Goal: Information Seeking & Learning: Learn about a topic

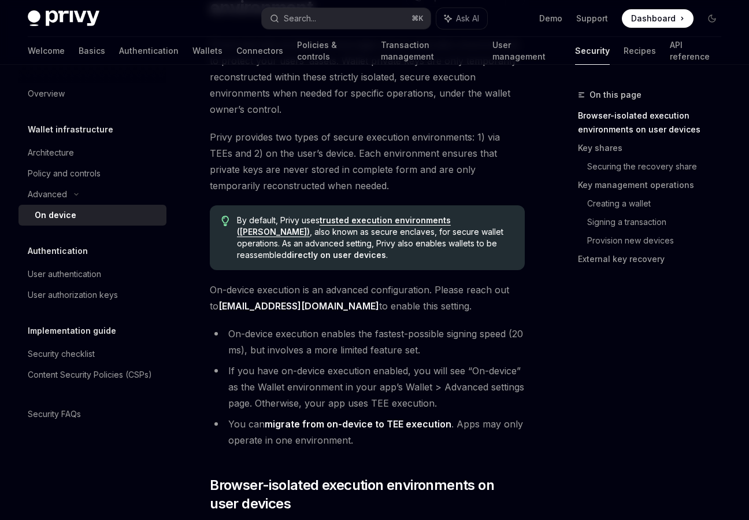
scroll to position [137, 0]
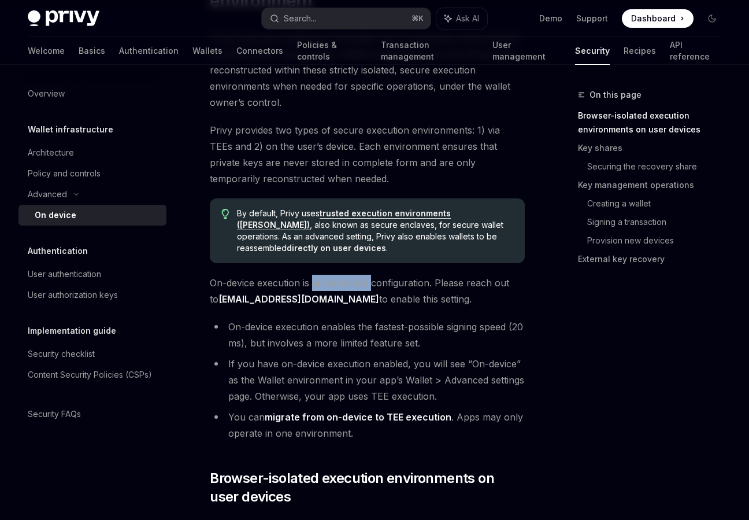
drag, startPoint x: 314, startPoint y: 282, endPoint x: 373, endPoint y: 282, distance: 59.0
click at [373, 282] on span "On-device execution is an advanced configuration. Please reach out to [EMAIL_AD…" at bounding box center [367, 291] width 315 height 32
drag, startPoint x: 412, startPoint y: 291, endPoint x: 390, endPoint y: 310, distance: 29.0
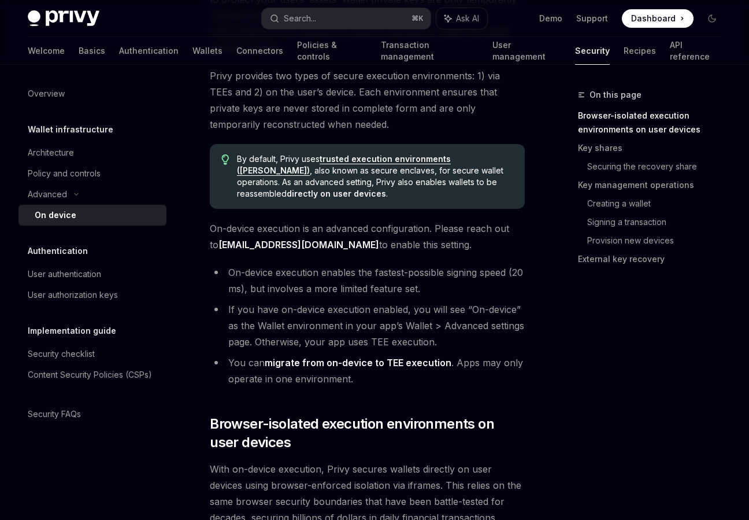
scroll to position [192, 0]
drag, startPoint x: 350, startPoint y: 276, endPoint x: 430, endPoint y: 276, distance: 79.8
click at [430, 276] on li "On-device execution enables the fastest-possible signing speed (20 ms), but inv…" at bounding box center [367, 280] width 315 height 32
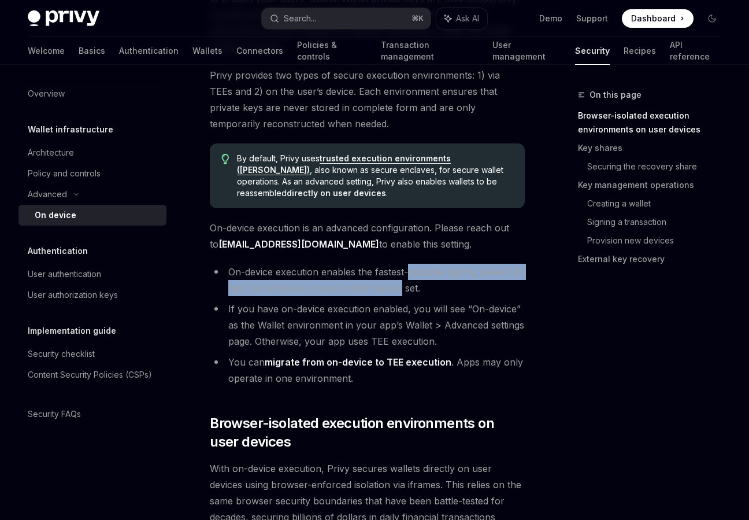
drag, startPoint x: 430, startPoint y: 276, endPoint x: 419, endPoint y: 293, distance: 19.6
click at [418, 293] on li "On-device execution enables the fastest-possible signing speed (20 ms), but inv…" at bounding box center [367, 280] width 315 height 32
click at [419, 293] on li "On-device execution enables the fastest-possible signing speed (20 ms), but inv…" at bounding box center [367, 280] width 315 height 32
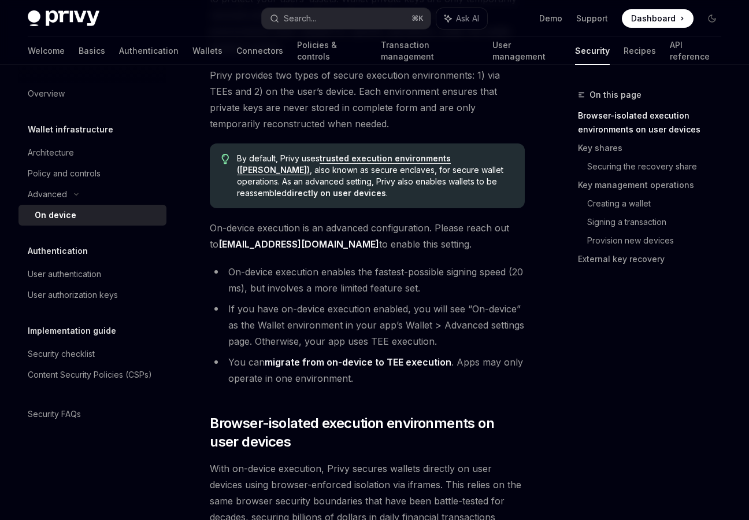
click at [419, 293] on li "On-device execution enables the fastest-possible signing speed (20 ms), but inv…" at bounding box center [367, 280] width 315 height 32
click at [345, 309] on li "If you have on-device execution enabled, you will see “On-device” as the Wallet…" at bounding box center [367, 325] width 315 height 49
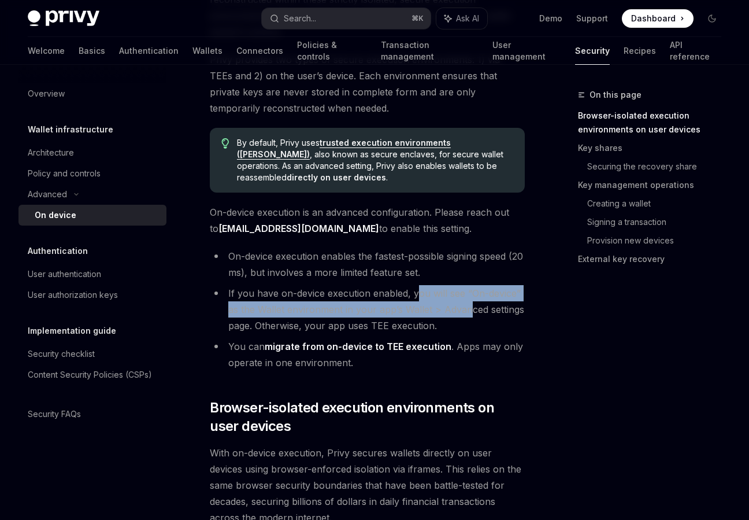
drag, startPoint x: 414, startPoint y: 301, endPoint x: 467, endPoint y: 301, distance: 52.6
click at [467, 301] on li "If you have on-device execution enabled, you will see “On-device” as the Wallet…" at bounding box center [367, 309] width 315 height 49
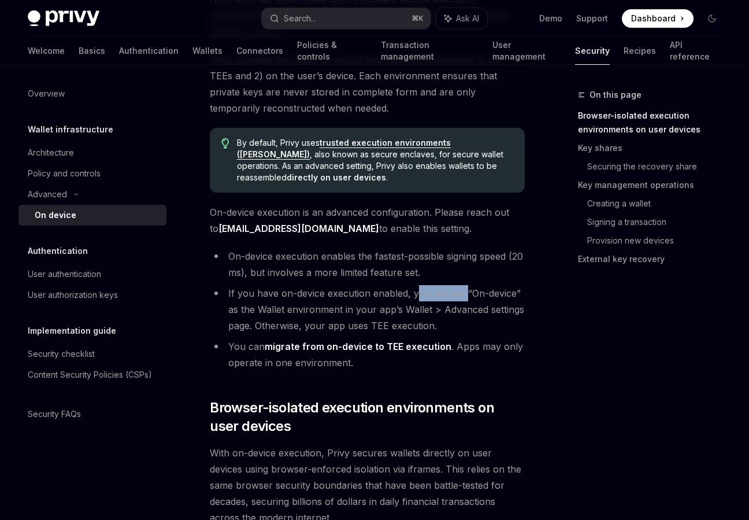
click at [467, 301] on li "If you have on-device execution enabled, you will see “On-device” as the Wallet…" at bounding box center [367, 309] width 315 height 49
drag, startPoint x: 338, startPoint y: 318, endPoint x: 434, endPoint y: 318, distance: 96.5
click at [434, 318] on li "If you have on-device execution enabled, you will see “On-device” as the Wallet…" at bounding box center [367, 309] width 315 height 49
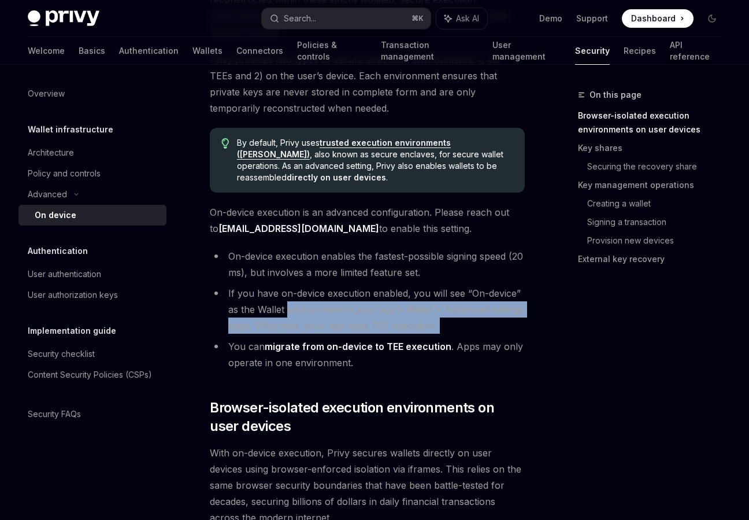
drag, startPoint x: 434, startPoint y: 318, endPoint x: 330, endPoint y: 309, distance: 105.0
click at [330, 309] on li "If you have on-device execution enabled, you will see “On-device” as the Wallet…" at bounding box center [367, 309] width 315 height 49
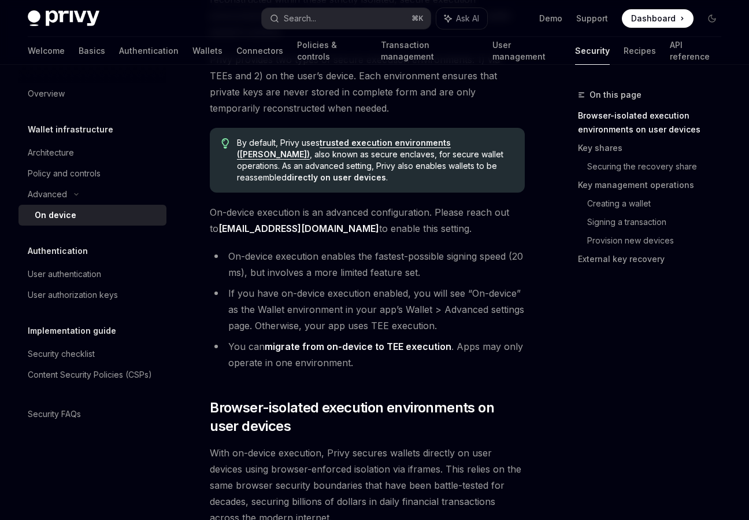
click at [330, 309] on li "If you have on-device execution enabled, you will see “On-device” as the Wallet…" at bounding box center [367, 309] width 315 height 49
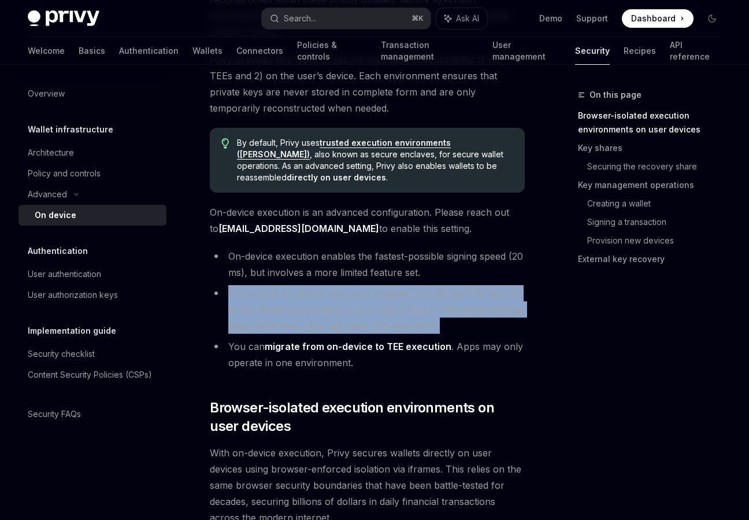
click at [317, 313] on li "If you have on-device execution enabled, you will see “On-device” as the Wallet…" at bounding box center [367, 309] width 315 height 49
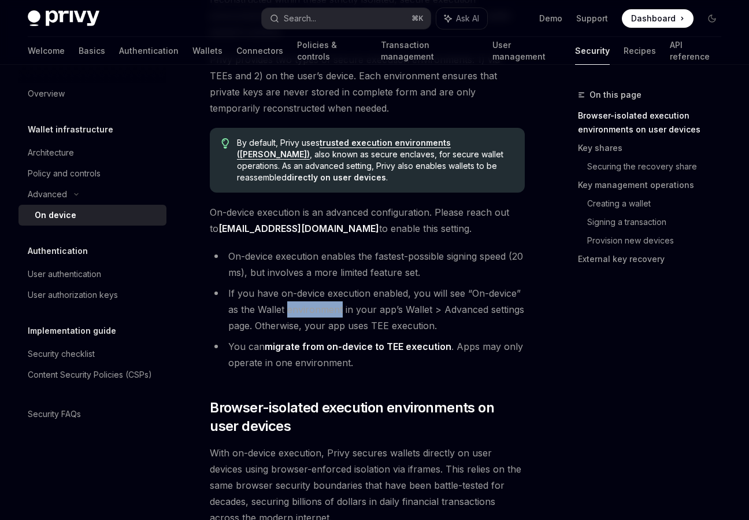
click at [317, 313] on li "If you have on-device execution enabled, you will see “On-device” as the Wallet…" at bounding box center [367, 309] width 315 height 49
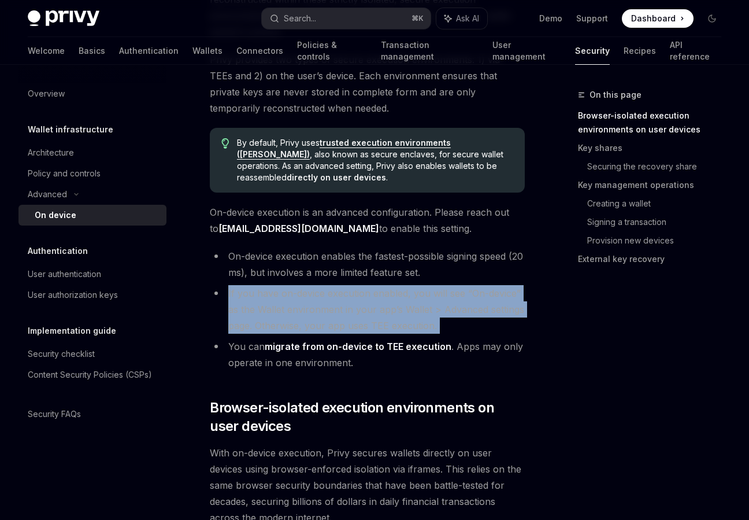
click at [401, 317] on li "If you have on-device execution enabled, you will see “On-device” as the Wallet…" at bounding box center [367, 309] width 315 height 49
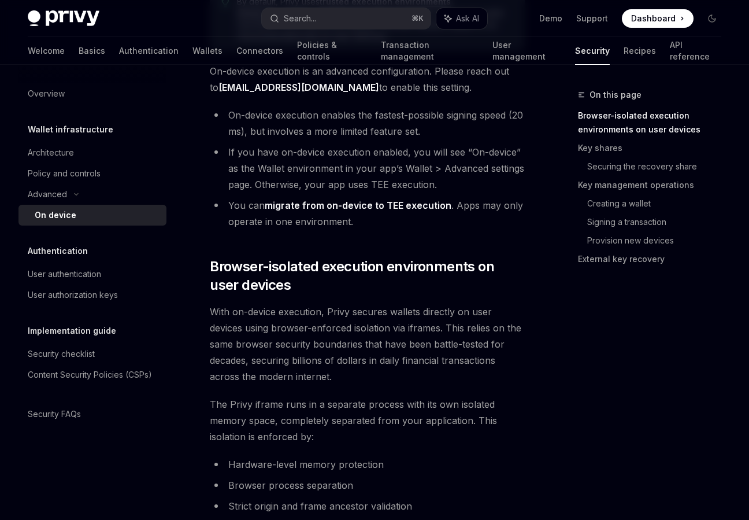
scroll to position [442, 0]
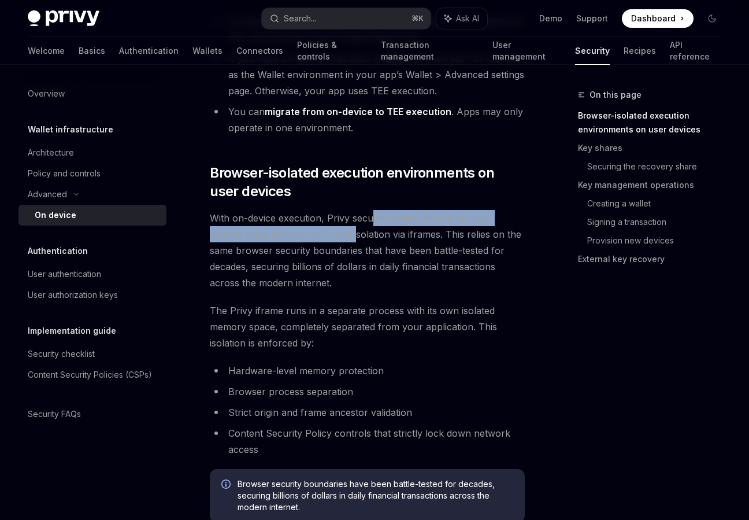
drag, startPoint x: 374, startPoint y: 224, endPoint x: 346, endPoint y: 233, distance: 29.8
click at [346, 232] on span "With on-device execution, Privy secures wallets directly on user devices using …" at bounding box center [367, 250] width 315 height 81
click at [346, 233] on span "With on-device execution, Privy secures wallets directly on user devices using …" at bounding box center [367, 250] width 315 height 81
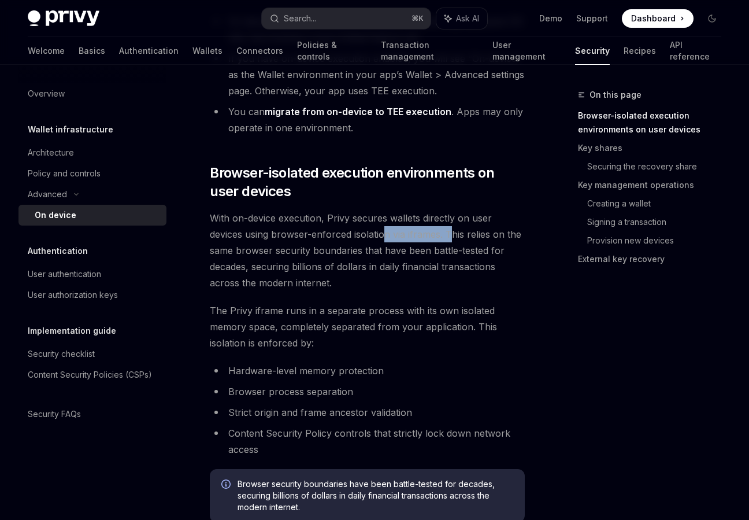
drag, startPoint x: 387, startPoint y: 238, endPoint x: 452, endPoint y: 238, distance: 64.7
click at [452, 238] on span "With on-device execution, Privy secures wallets directly on user devices using …" at bounding box center [367, 250] width 315 height 81
click at [452, 237] on span "With on-device execution, Privy secures wallets directly on user devices using …" at bounding box center [367, 250] width 315 height 81
drag, startPoint x: 319, startPoint y: 252, endPoint x: 377, endPoint y: 254, distance: 58.4
click at [377, 254] on span "With on-device execution, Privy secures wallets directly on user devices using …" at bounding box center [367, 250] width 315 height 81
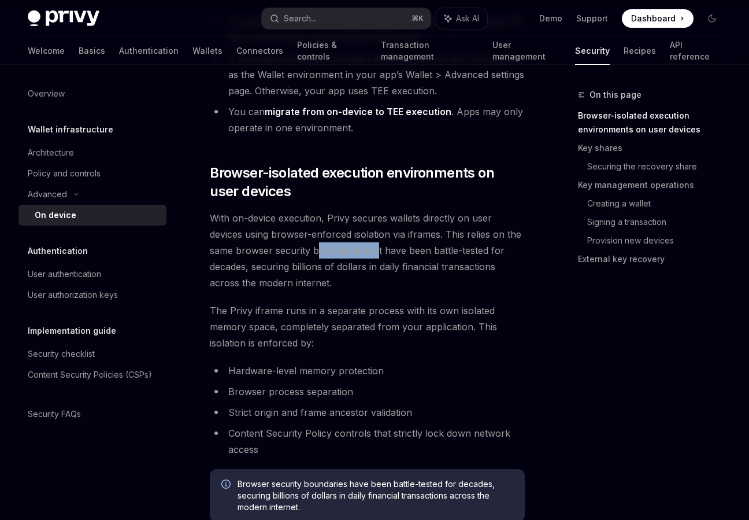
click at [377, 254] on span "With on-device execution, Privy secures wallets directly on user devices using …" at bounding box center [367, 250] width 315 height 81
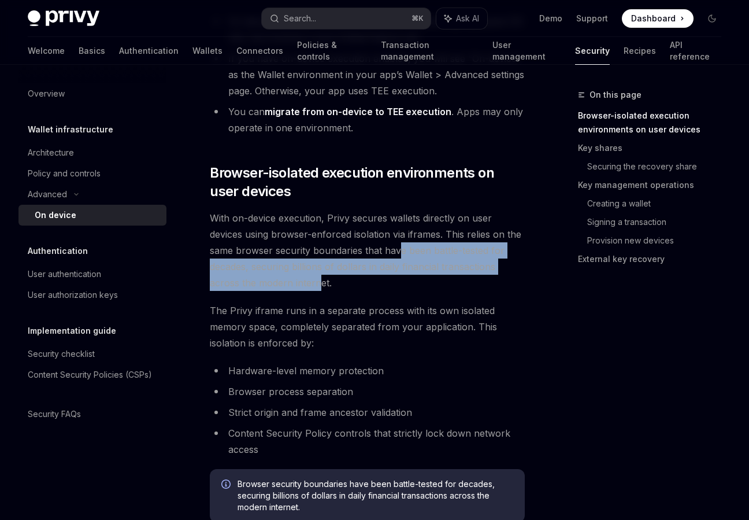
drag, startPoint x: 399, startPoint y: 256, endPoint x: 331, endPoint y: 278, distance: 72.4
click at [330, 279] on span "With on-device execution, Privy secures wallets directly on user devices using …" at bounding box center [367, 250] width 315 height 81
click at [331, 278] on span "With on-device execution, Privy secures wallets directly on user devices using …" at bounding box center [367, 250] width 315 height 81
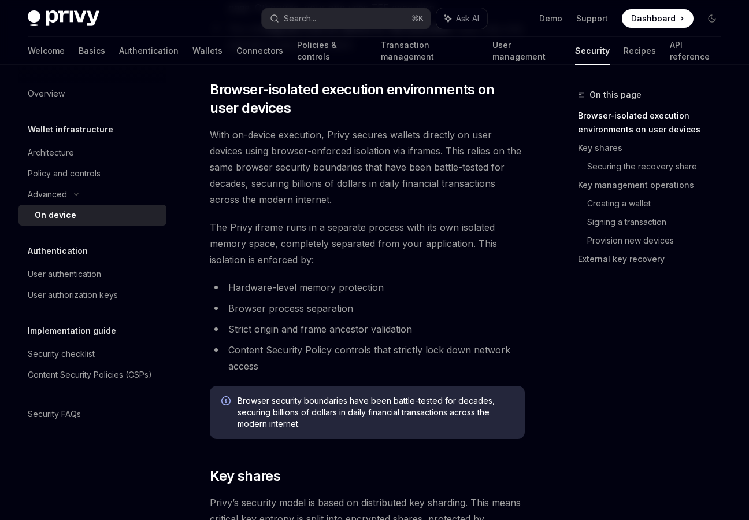
scroll to position [527, 0]
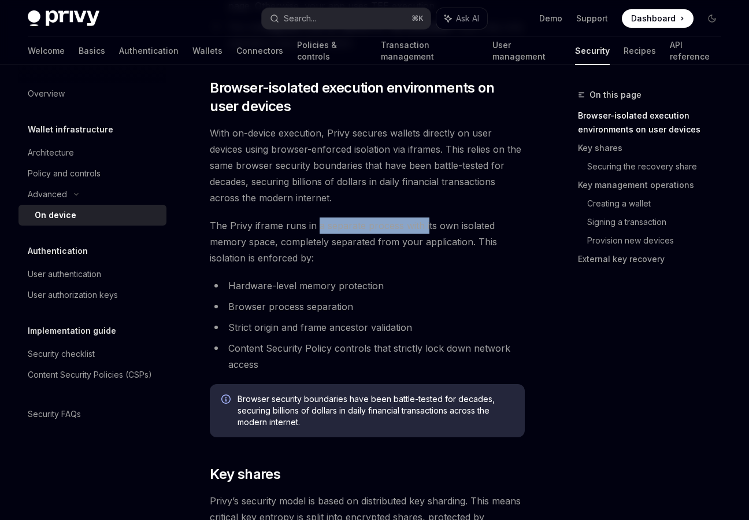
drag, startPoint x: 316, startPoint y: 223, endPoint x: 425, endPoint y: 221, distance: 108.7
click at [425, 222] on span "The Privy iframe runs in a separate process with its own isolated memory space,…" at bounding box center [367, 241] width 315 height 49
click at [425, 221] on span "The Privy iframe runs in a separate process with its own isolated memory space,…" at bounding box center [367, 241] width 315 height 49
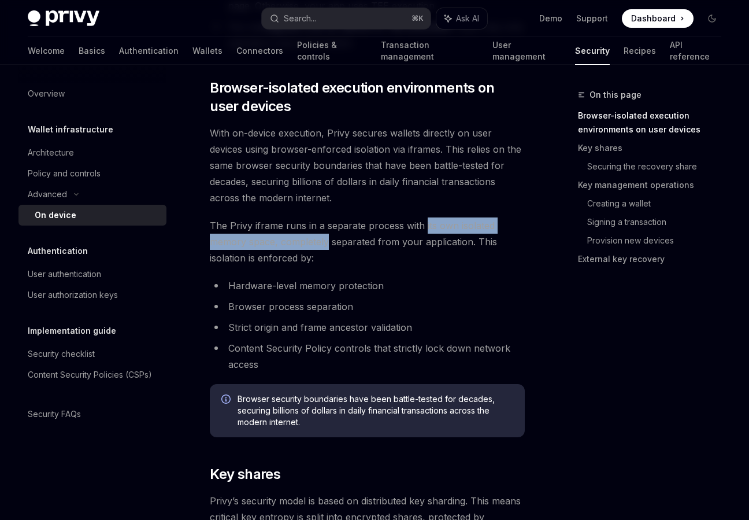
drag, startPoint x: 425, startPoint y: 221, endPoint x: 340, endPoint y: 248, distance: 88.5
click at [340, 248] on span "The Privy iframe runs in a separate process with its own isolated memory space,…" at bounding box center [367, 241] width 315 height 49
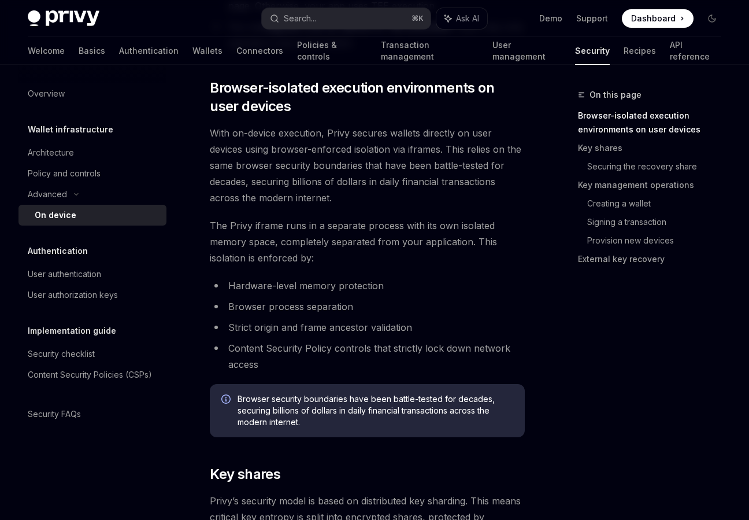
click at [340, 248] on span "The Privy iframe runs in a separate process with its own isolated memory space,…" at bounding box center [367, 241] width 315 height 49
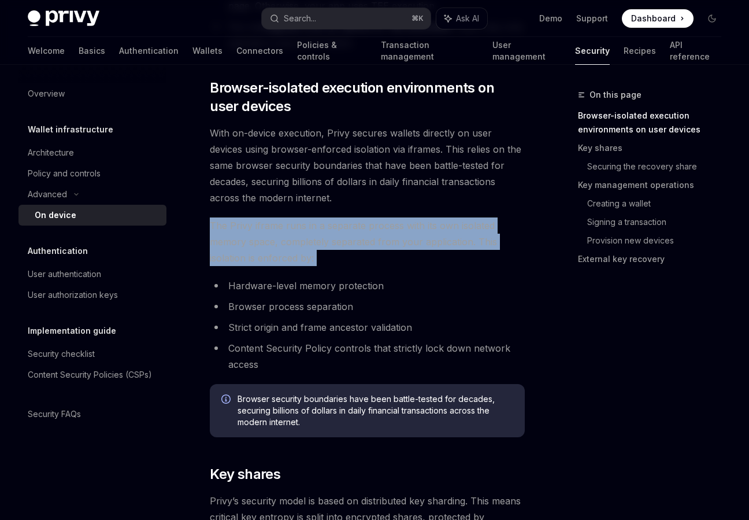
click at [288, 286] on li "Hardware-level memory protection" at bounding box center [367, 285] width 315 height 16
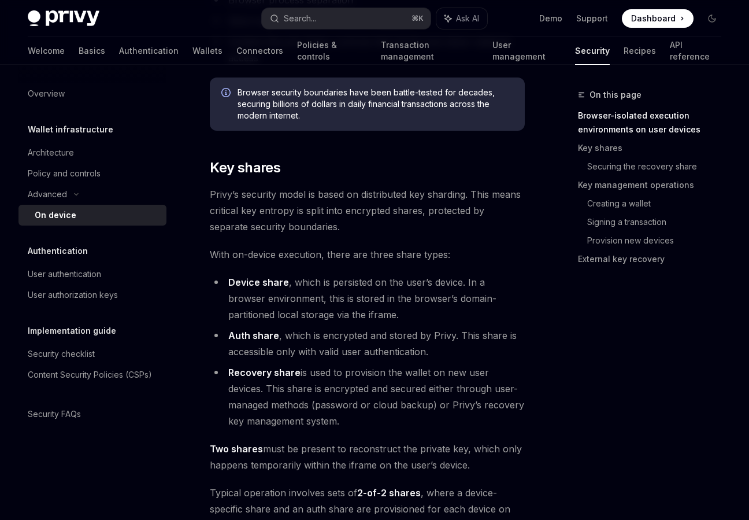
scroll to position [834, 0]
drag, startPoint x: 371, startPoint y: 283, endPoint x: 438, endPoint y: 287, distance: 67.2
click at [437, 288] on li "Device share , which is persisted on the user’s device. In a browser environmen…" at bounding box center [367, 297] width 315 height 49
click at [438, 287] on li "Device share , which is persisted on the user’s device. In a browser environmen…" at bounding box center [367, 297] width 315 height 49
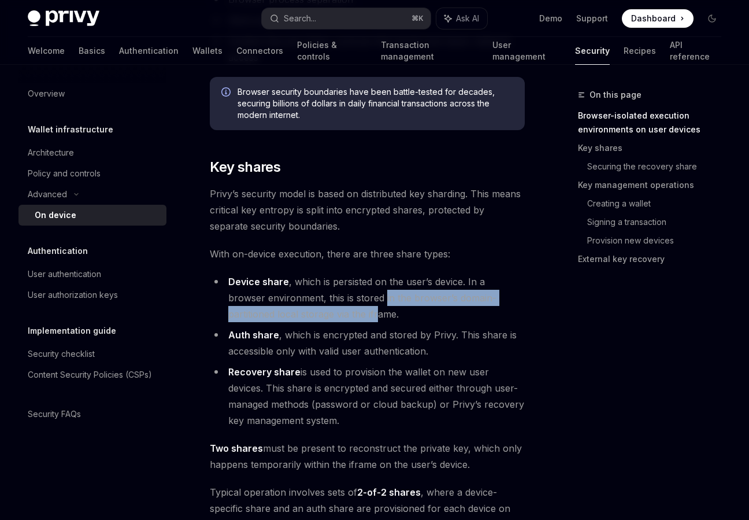
drag, startPoint x: 346, startPoint y: 297, endPoint x: 330, endPoint y: 317, distance: 26.4
click at [330, 317] on li "Device share , which is persisted on the user’s device. In a browser environmen…" at bounding box center [367, 297] width 315 height 49
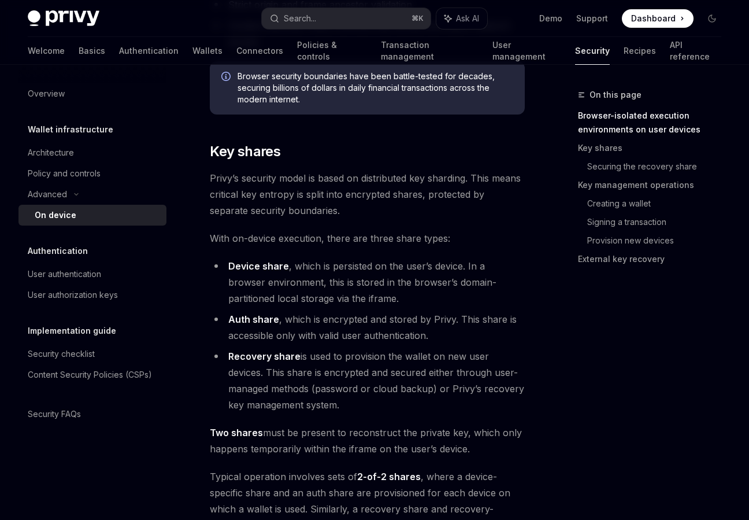
scroll to position [850, 0]
drag, startPoint x: 370, startPoint y: 325, endPoint x: 428, endPoint y: 325, distance: 58.4
click at [428, 325] on li "Auth share , which is encrypted and stored by Privy. This share is accessible o…" at bounding box center [367, 326] width 315 height 32
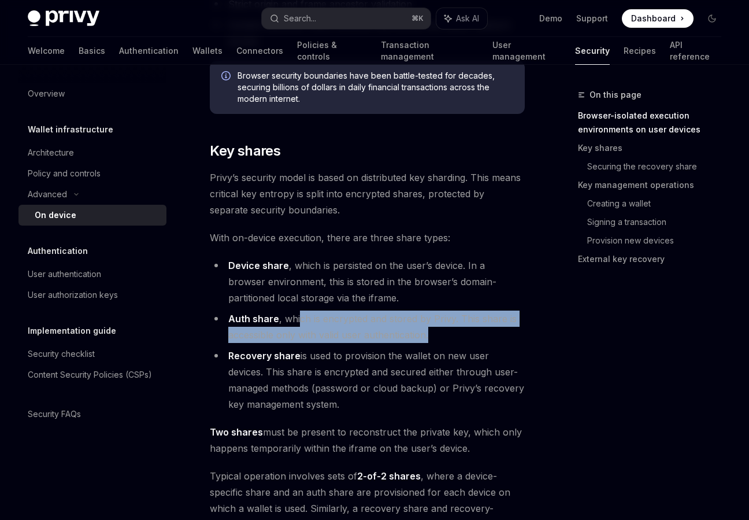
drag, startPoint x: 447, startPoint y: 327, endPoint x: 298, endPoint y: 313, distance: 149.7
click at [298, 313] on li "Auth share , which is encrypted and stored by Privy. This share is accessible o…" at bounding box center [367, 326] width 315 height 32
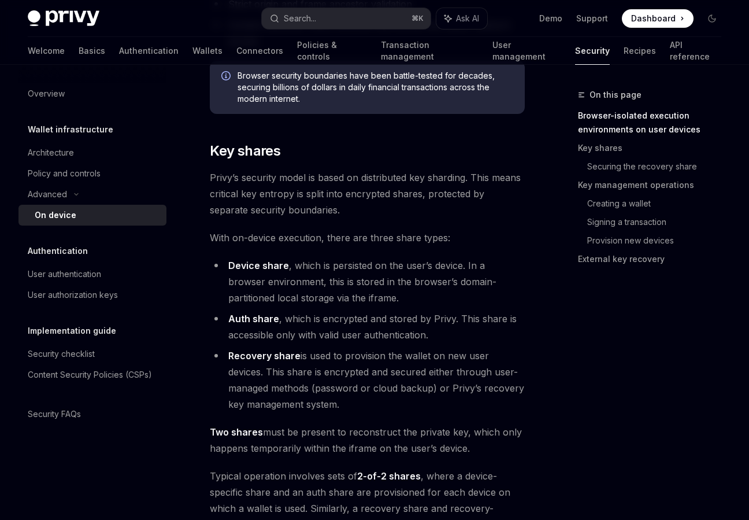
click at [298, 313] on li "Auth share , which is encrypted and stored by Privy. This share is accessible o…" at bounding box center [367, 326] width 315 height 32
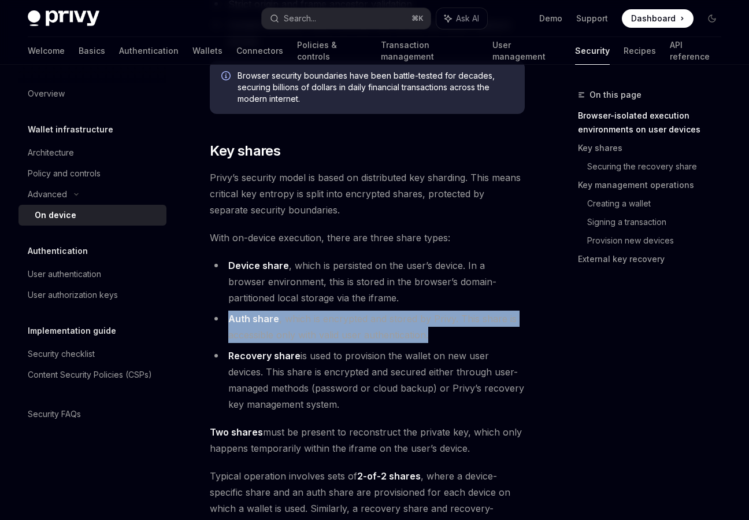
click at [344, 328] on li "Auth share , which is encrypted and stored by Privy. This share is accessible o…" at bounding box center [367, 326] width 315 height 32
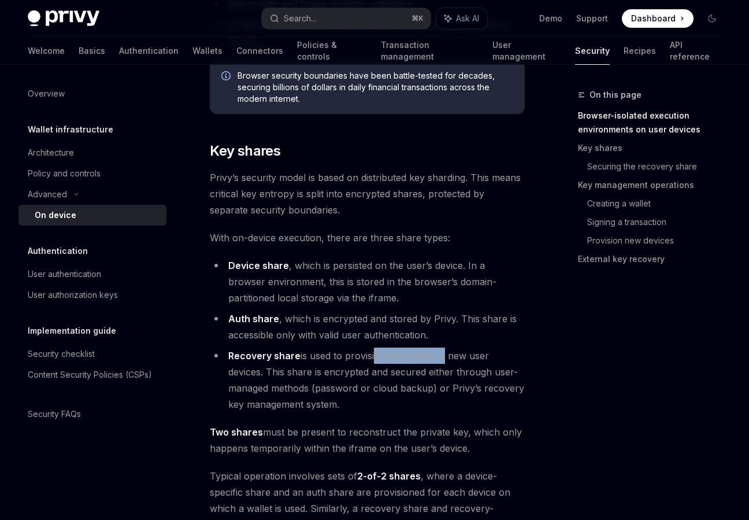
drag, startPoint x: 371, startPoint y: 360, endPoint x: 439, endPoint y: 359, distance: 67.6
click at [439, 360] on li "Recovery share is used to provision the wallet on new user devices. This share …" at bounding box center [367, 379] width 315 height 65
click at [439, 359] on li "Recovery share is used to provision the wallet on new user devices. This share …" at bounding box center [367, 379] width 315 height 65
drag, startPoint x: 439, startPoint y: 359, endPoint x: 240, endPoint y: 376, distance: 199.6
click at [240, 376] on li "Recovery share is used to provision the wallet on new user devices. This share …" at bounding box center [367, 379] width 315 height 65
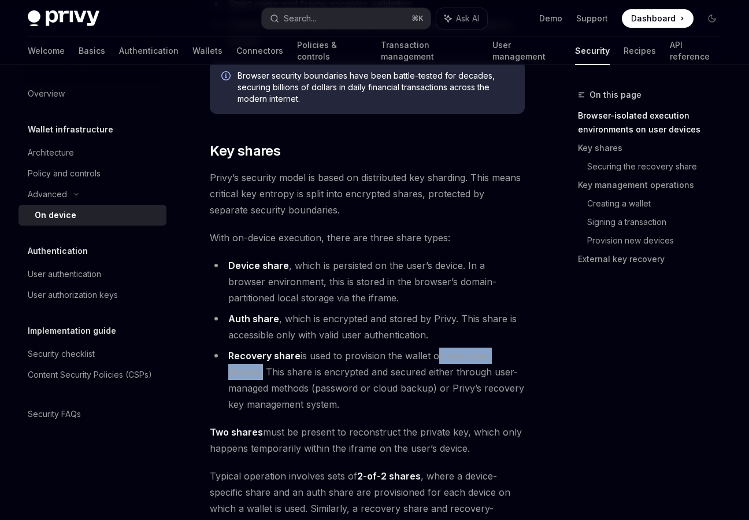
click at [240, 376] on li "Recovery share is used to provision the wallet on new user devices. This share …" at bounding box center [367, 379] width 315 height 65
drag, startPoint x: 264, startPoint y: 376, endPoint x: 368, endPoint y: 381, distance: 104.8
click at [368, 381] on li "Recovery share is used to provision the wallet on new user devices. This share …" at bounding box center [367, 379] width 315 height 65
drag, startPoint x: 383, startPoint y: 377, endPoint x: 434, endPoint y: 377, distance: 50.9
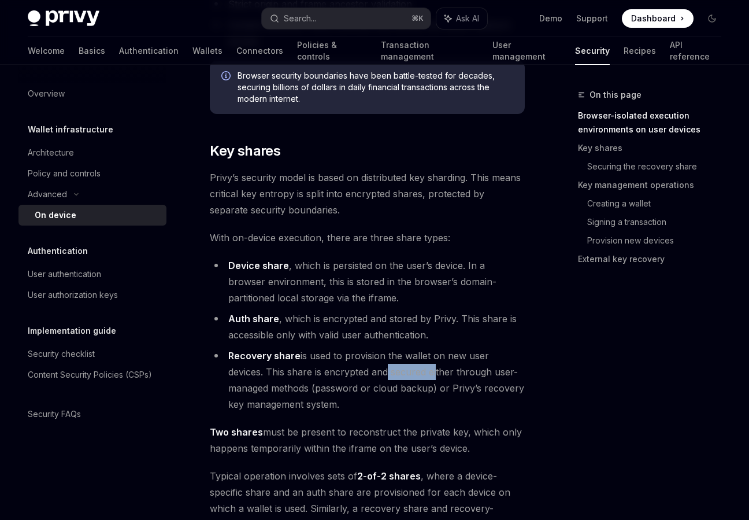
click at [434, 377] on li "Recovery share is used to provision the wallet on new user devices. This share …" at bounding box center [367, 379] width 315 height 65
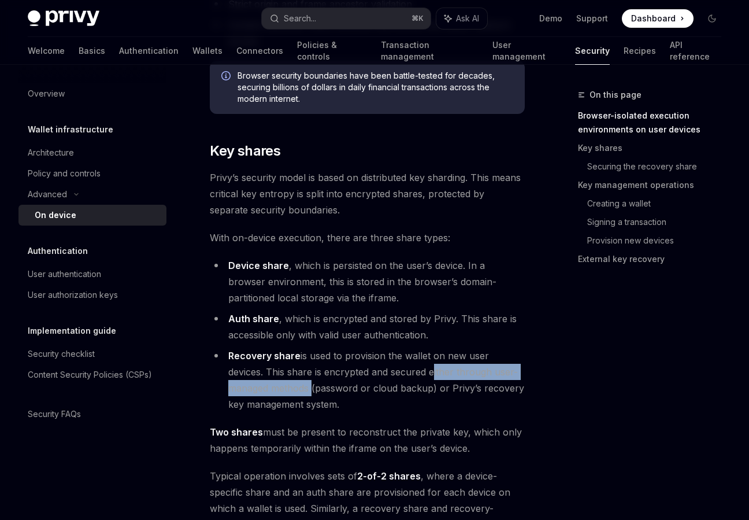
drag, startPoint x: 434, startPoint y: 377, endPoint x: 292, endPoint y: 383, distance: 141.8
click at [292, 383] on li "Recovery share is used to provision the wallet on new user devices. This share …" at bounding box center [367, 379] width 315 height 65
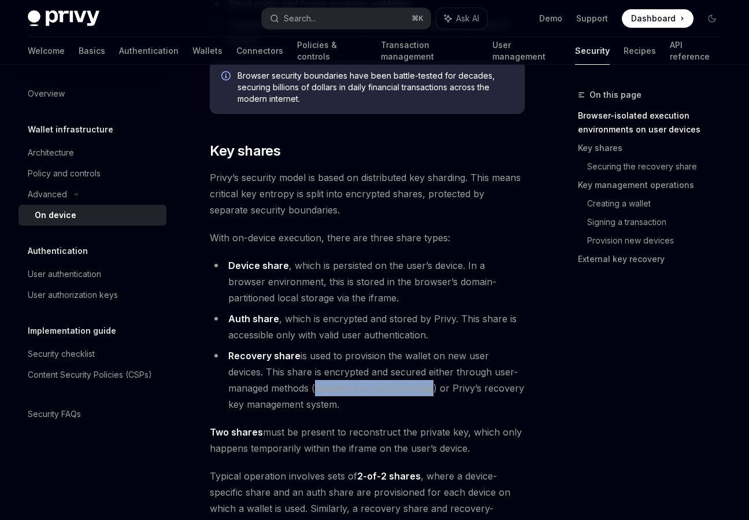
drag, startPoint x: 314, startPoint y: 388, endPoint x: 428, endPoint y: 395, distance: 114.1
click at [428, 395] on li "Recovery share is used to provision the wallet on new user devices. This share …" at bounding box center [367, 379] width 315 height 65
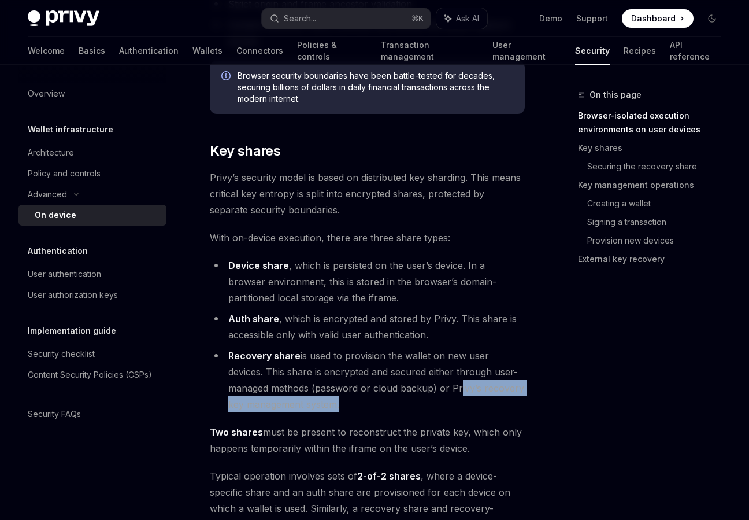
drag, startPoint x: 456, startPoint y: 392, endPoint x: 338, endPoint y: 394, distance: 118.0
click at [338, 395] on li "Recovery share is used to provision the wallet on new user devices. This share …" at bounding box center [367, 379] width 315 height 65
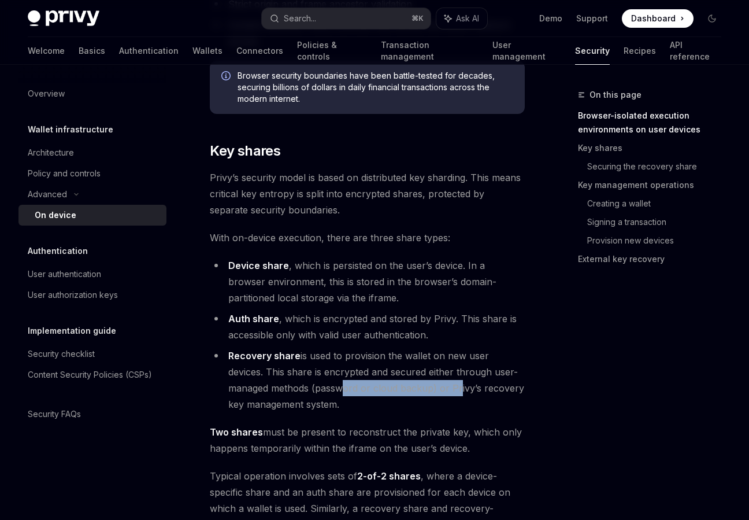
click at [338, 394] on li "Recovery share is used to provision the wallet on new user devices. This share …" at bounding box center [367, 379] width 315 height 65
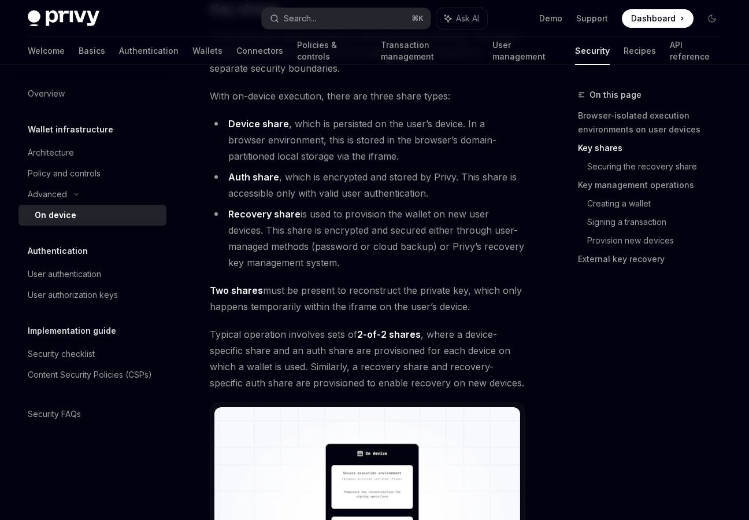
scroll to position [991, 0]
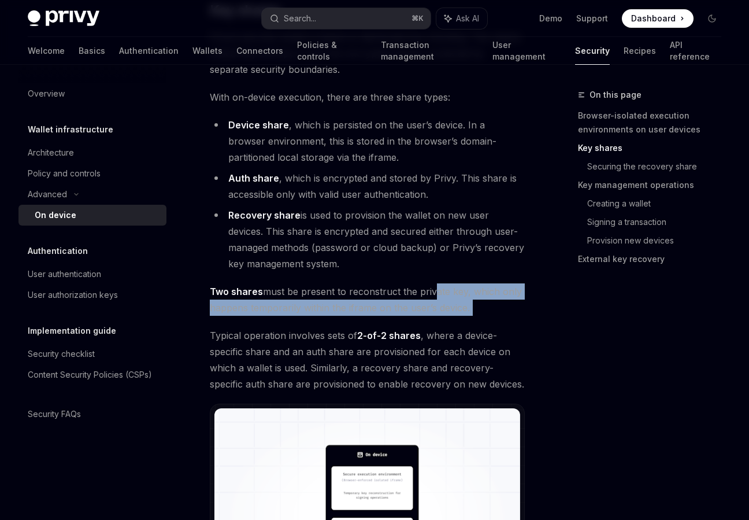
drag, startPoint x: 428, startPoint y: 294, endPoint x: 461, endPoint y: 321, distance: 42.7
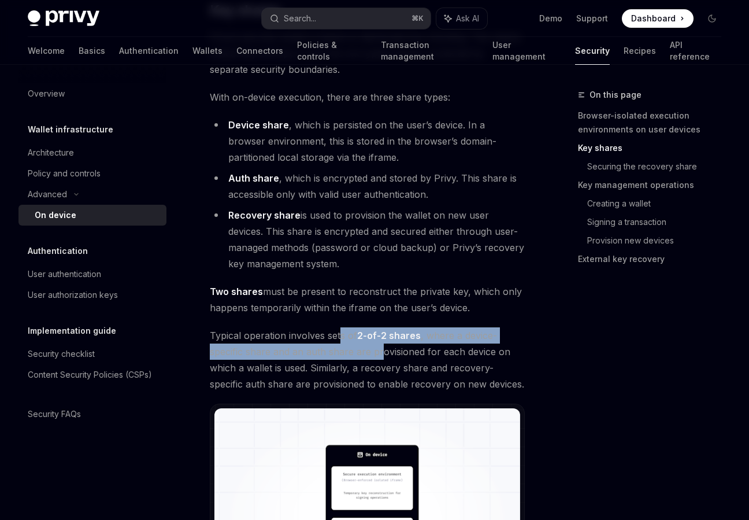
drag, startPoint x: 341, startPoint y: 334, endPoint x: 382, endPoint y: 343, distance: 41.5
click at [382, 344] on span "Typical operation involves sets of 2-of-2 shares , where a device-specific shar…" at bounding box center [367, 359] width 315 height 65
click at [382, 343] on span "Typical operation involves sets of 2-of-2 shares , where a device-specific shar…" at bounding box center [367, 359] width 315 height 65
drag, startPoint x: 438, startPoint y: 341, endPoint x: 384, endPoint y: 352, distance: 55.4
click at [384, 352] on span "Typical operation involves sets of 2-of-2 shares , where a device-specific shar…" at bounding box center [367, 359] width 315 height 65
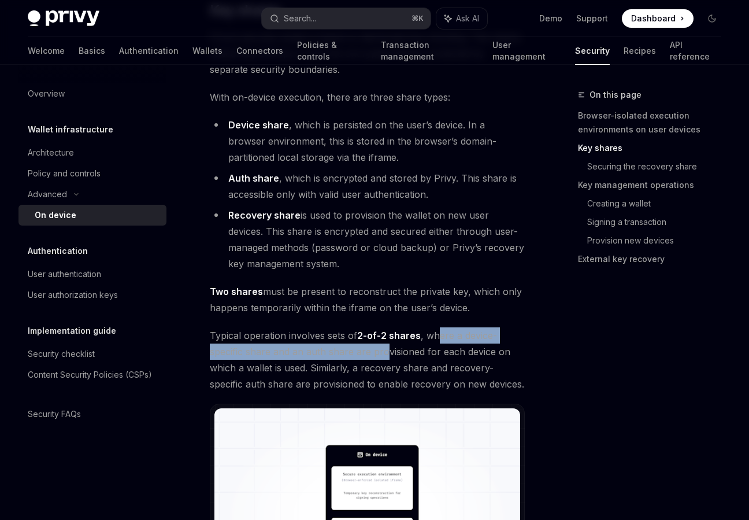
click at [384, 352] on span "Typical operation involves sets of 2-of-2 shares , where a device-specific shar…" at bounding box center [367, 359] width 315 height 65
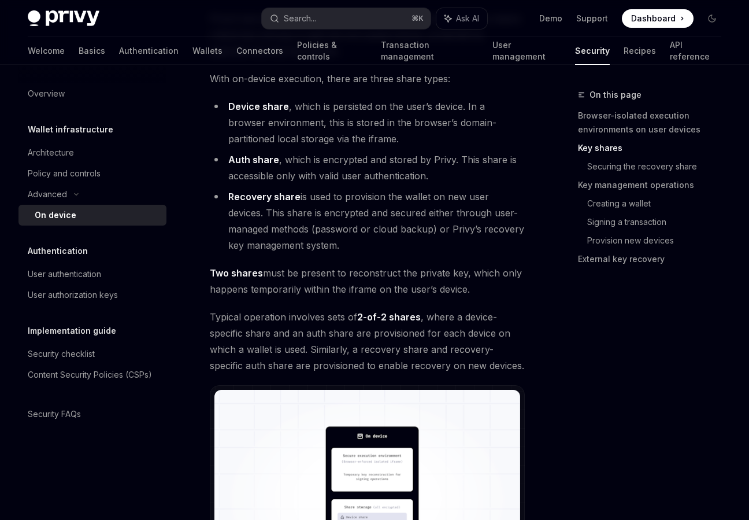
scroll to position [1011, 0]
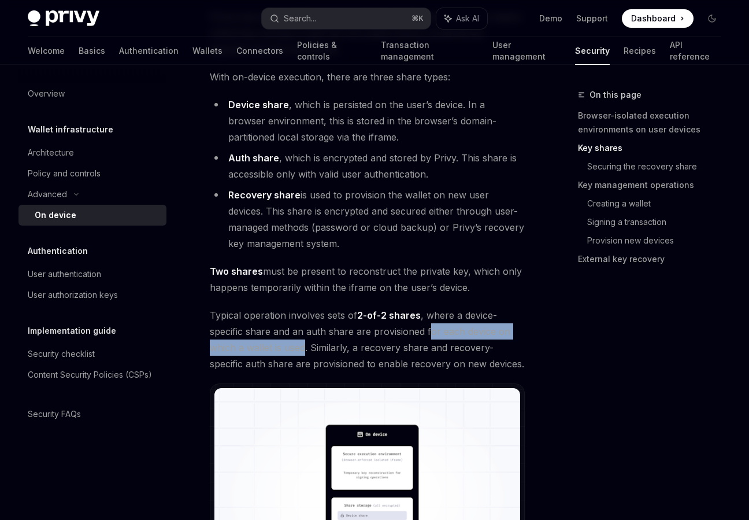
drag, startPoint x: 429, startPoint y: 331, endPoint x: 305, endPoint y: 346, distance: 125.2
click at [305, 346] on span "Typical operation involves sets of 2-of-2 shares , where a device-specific shar…" at bounding box center [367, 339] width 315 height 65
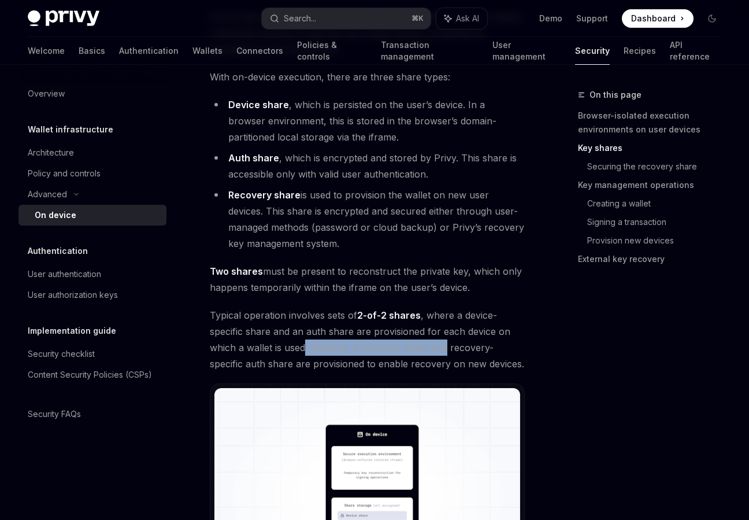
drag, startPoint x: 305, startPoint y: 346, endPoint x: 442, endPoint y: 351, distance: 137.1
click at [442, 351] on span "Typical operation involves sets of 2-of-2 shares , where a device-specific shar…" at bounding box center [367, 339] width 315 height 65
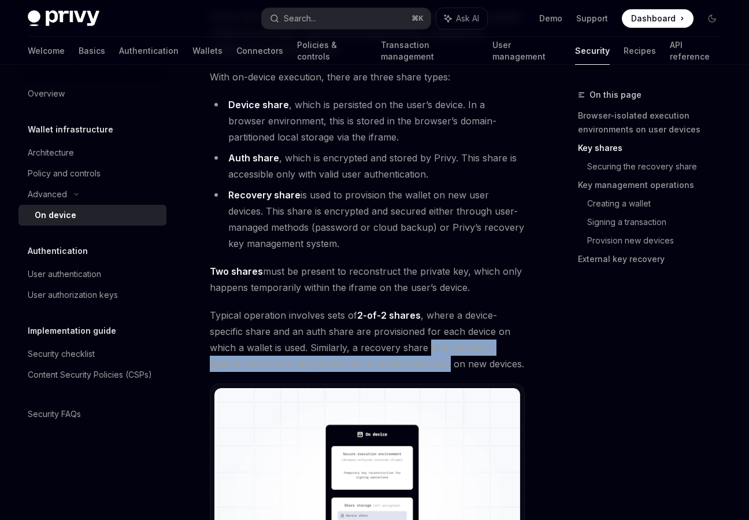
drag, startPoint x: 442, startPoint y: 351, endPoint x: 402, endPoint y: 353, distance: 39.4
click at [402, 354] on span "Typical operation involves sets of 2-of-2 shares , where a device-specific shar…" at bounding box center [367, 339] width 315 height 65
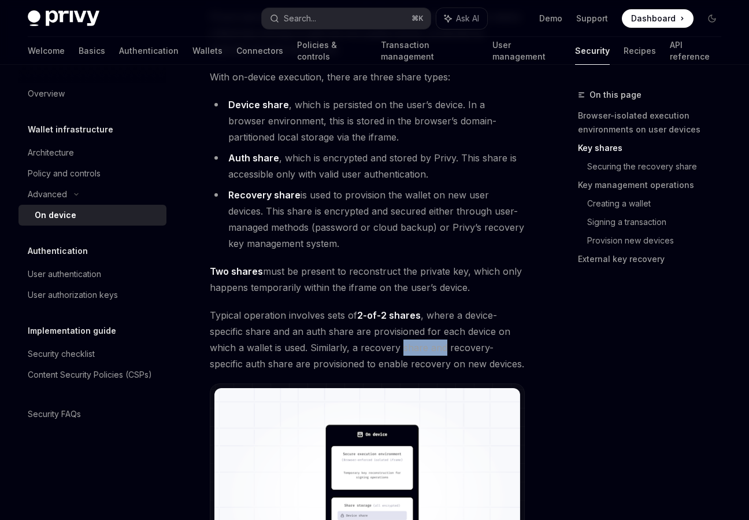
click at [402, 353] on span "Typical operation involves sets of 2-of-2 shares , where a device-specific shar…" at bounding box center [367, 339] width 315 height 65
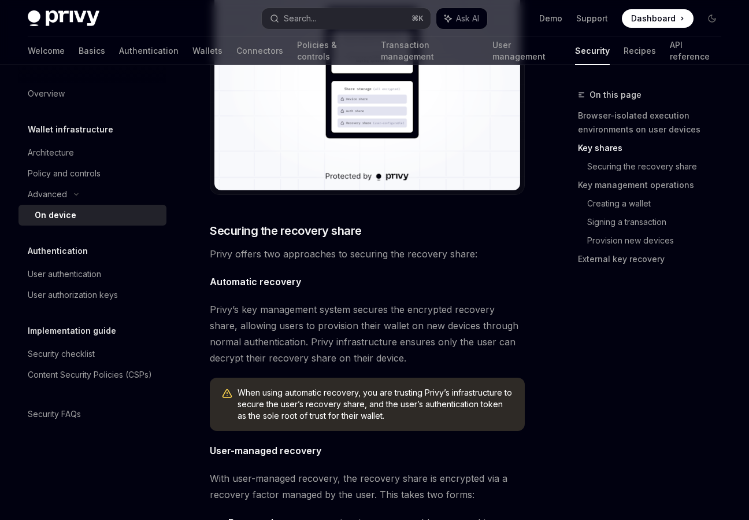
scroll to position [1446, 0]
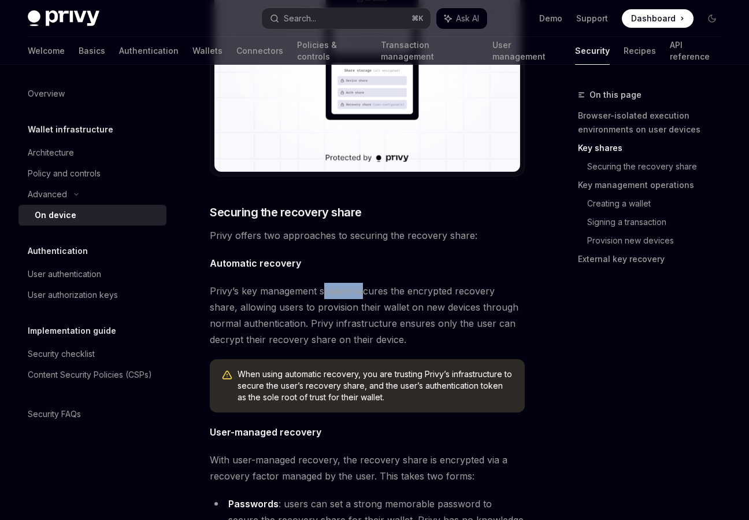
drag, startPoint x: 324, startPoint y: 286, endPoint x: 366, endPoint y: 286, distance: 41.6
click at [365, 287] on span "Privy’s key management system secures the encrypted recovery share, allowing us…" at bounding box center [367, 315] width 315 height 65
click at [366, 286] on span "Privy’s key management system secures the encrypted recovery share, allowing us…" at bounding box center [367, 315] width 315 height 65
drag, startPoint x: 366, startPoint y: 286, endPoint x: 467, endPoint y: 293, distance: 101.4
click at [467, 294] on span "Privy’s key management system secures the encrypted recovery share, allowing us…" at bounding box center [367, 315] width 315 height 65
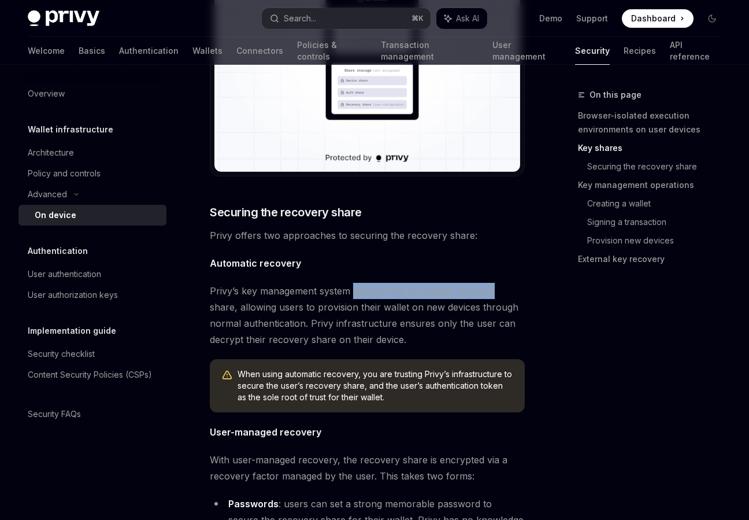
click at [467, 293] on span "Privy’s key management system secures the encrypted recovery share, allowing us…" at bounding box center [367, 315] width 315 height 65
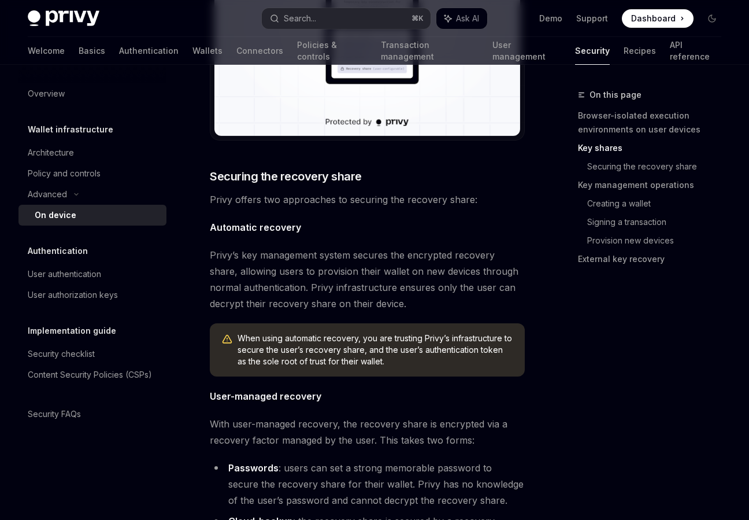
scroll to position [1481, 0]
drag, startPoint x: 335, startPoint y: 353, endPoint x: 379, endPoint y: 353, distance: 43.4
click at [379, 353] on span "When using automatic recovery, you are trusting Privy’s infrastructure to secur…" at bounding box center [376, 350] width 276 height 35
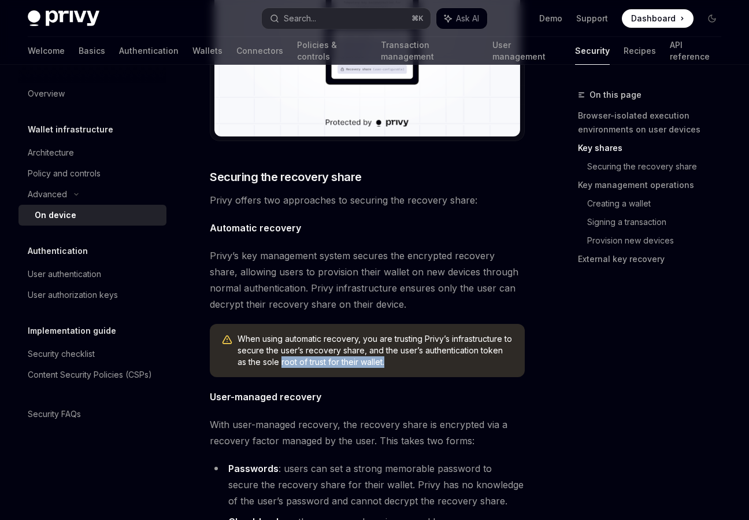
drag, startPoint x: 282, startPoint y: 361, endPoint x: 408, endPoint y: 365, distance: 126.1
click at [408, 365] on span "When using automatic recovery, you are trusting Privy’s infrastructure to secur…" at bounding box center [376, 350] width 276 height 35
drag, startPoint x: 408, startPoint y: 365, endPoint x: 386, endPoint y: 354, distance: 25.3
click at [386, 354] on span "When using automatic recovery, you are trusting Privy’s infrastructure to secur…" at bounding box center [376, 350] width 276 height 35
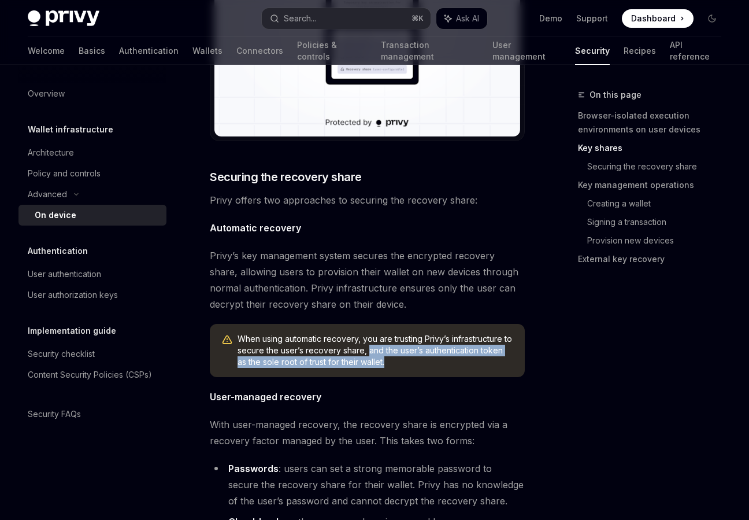
click at [386, 354] on span "When using automatic recovery, you are trusting Privy’s infrastructure to secur…" at bounding box center [376, 350] width 276 height 35
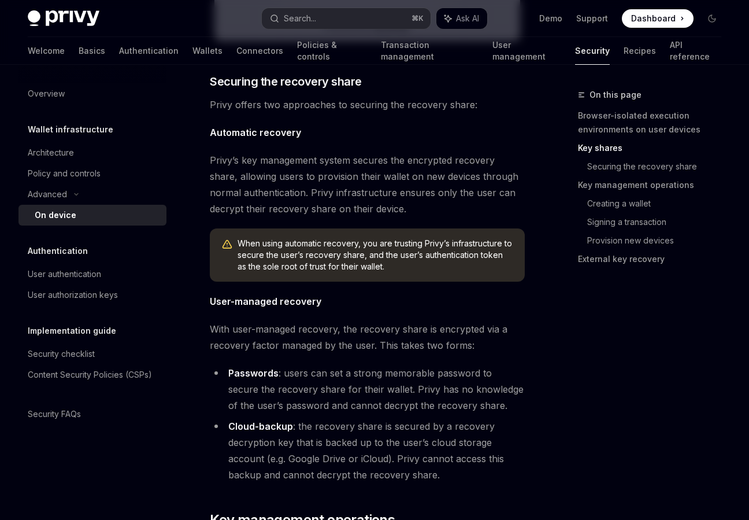
scroll to position [1581, 0]
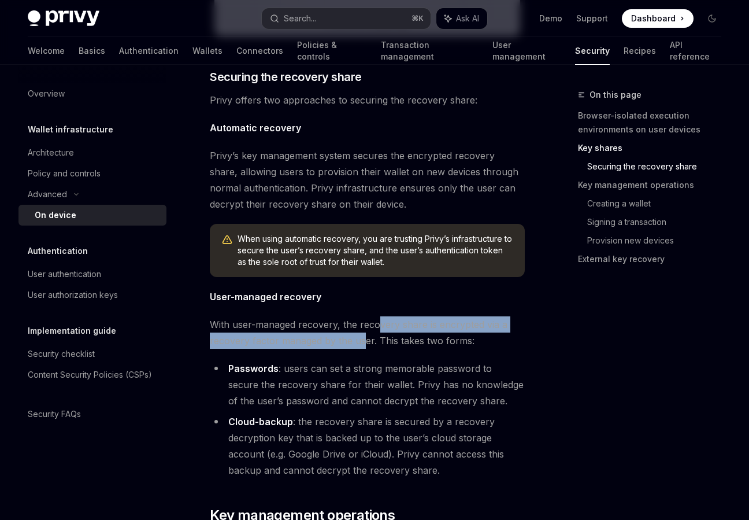
drag, startPoint x: 376, startPoint y: 320, endPoint x: 361, endPoint y: 342, distance: 27.1
click at [361, 342] on span "With user-managed recovery, the recovery share is encrypted via a recovery fact…" at bounding box center [367, 332] width 315 height 32
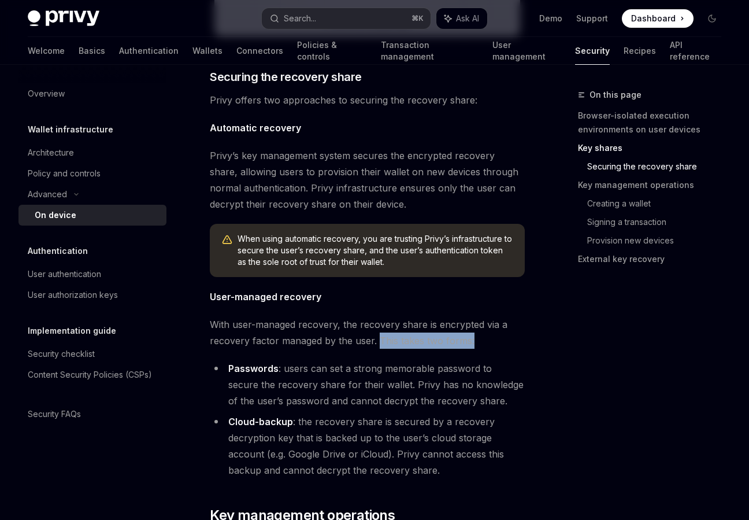
drag, startPoint x: 379, startPoint y: 343, endPoint x: 505, endPoint y: 343, distance: 126.0
click at [505, 343] on span "With user-managed recovery, the recovery share is encrypted via a recovery fact…" at bounding box center [367, 332] width 315 height 32
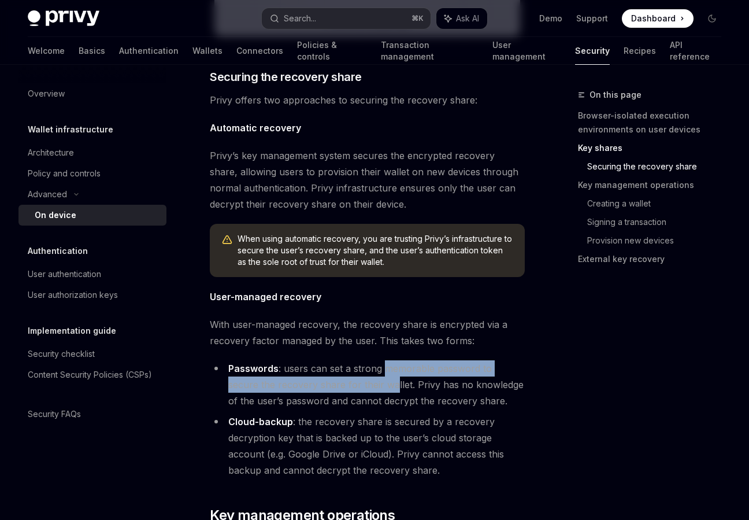
drag, startPoint x: 384, startPoint y: 375, endPoint x: 377, endPoint y: 383, distance: 9.8
click at [374, 383] on li "Passwords : users can set a strong memorable password to secure the recovery sh…" at bounding box center [367, 384] width 315 height 49
click at [377, 383] on li "Passwords : users can set a strong memorable password to secure the recovery sh…" at bounding box center [367, 384] width 315 height 49
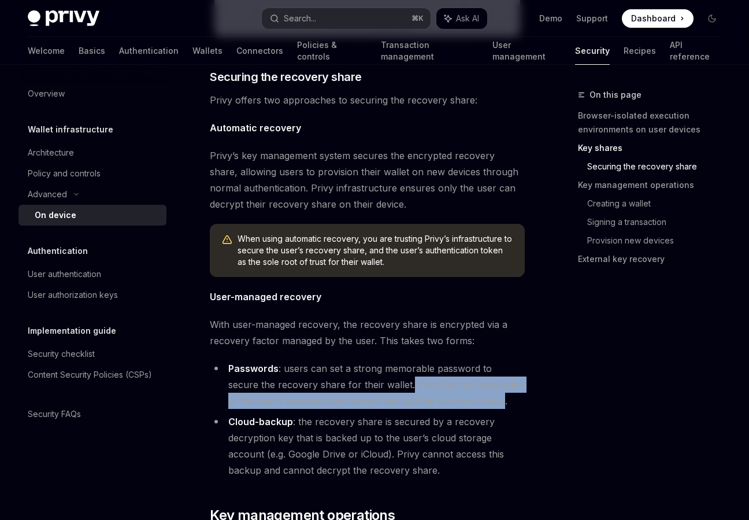
drag, startPoint x: 377, startPoint y: 383, endPoint x: 465, endPoint y: 397, distance: 89.0
click at [465, 397] on li "Passwords : users can set a strong memorable password to secure the recovery sh…" at bounding box center [367, 384] width 315 height 49
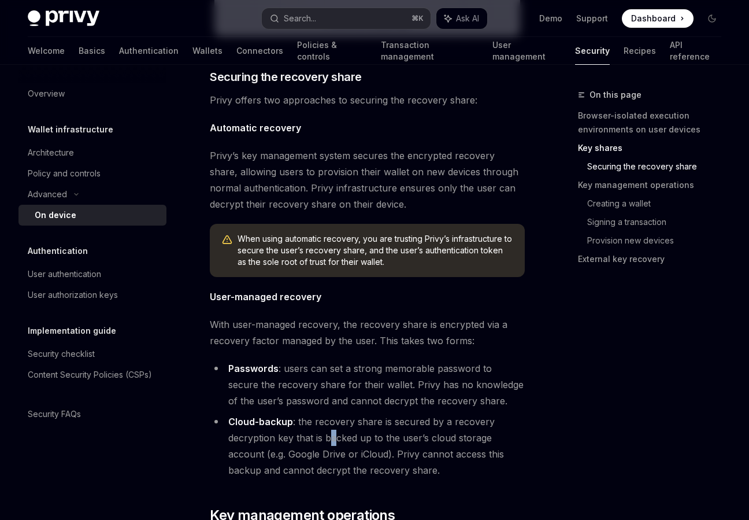
drag, startPoint x: 335, startPoint y: 430, endPoint x: 337, endPoint y: 436, distance: 7.2
click at [336, 436] on li "Cloud-backup : the recovery share is secured by a recovery decryption key that …" at bounding box center [367, 445] width 315 height 65
click at [337, 436] on li "Cloud-backup : the recovery share is secured by a recovery decryption key that …" at bounding box center [367, 445] width 315 height 65
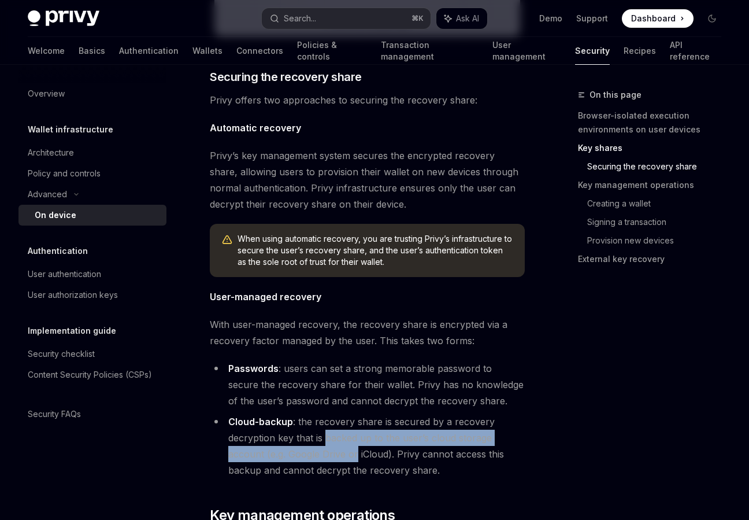
drag, startPoint x: 337, startPoint y: 436, endPoint x: 373, endPoint y: 458, distance: 41.7
click at [371, 458] on li "Cloud-backup : the recovery share is secured by a recovery decryption key that …" at bounding box center [367, 445] width 315 height 65
click at [373, 458] on li "Cloud-backup : the recovery share is secured by a recovery decryption key that …" at bounding box center [367, 445] width 315 height 65
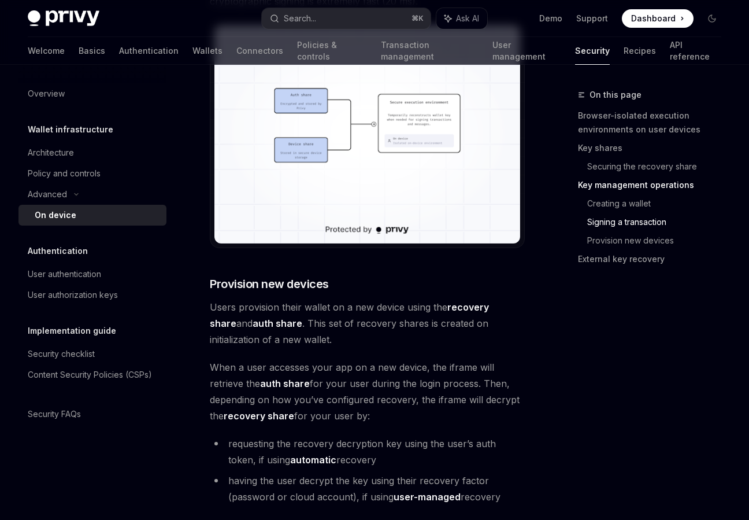
scroll to position [2634, 0]
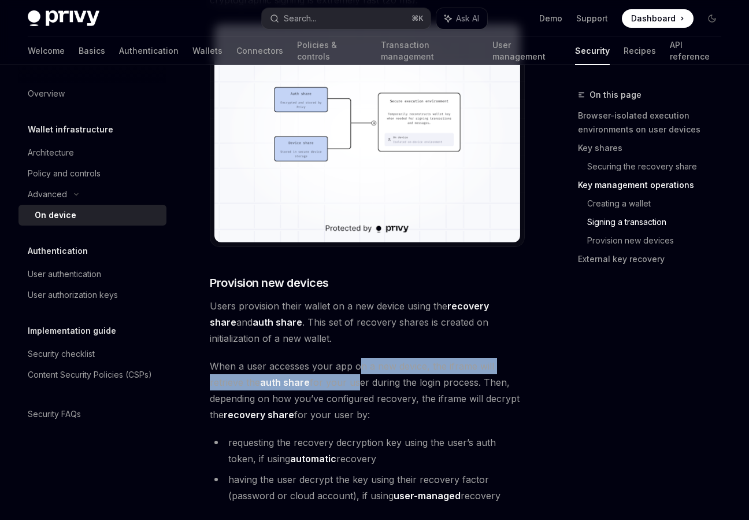
drag, startPoint x: 360, startPoint y: 335, endPoint x: 373, endPoint y: 361, distance: 28.7
click at [373, 361] on span "When a user accesses your app on a new device, the iframe will retrieve the aut…" at bounding box center [367, 390] width 315 height 65
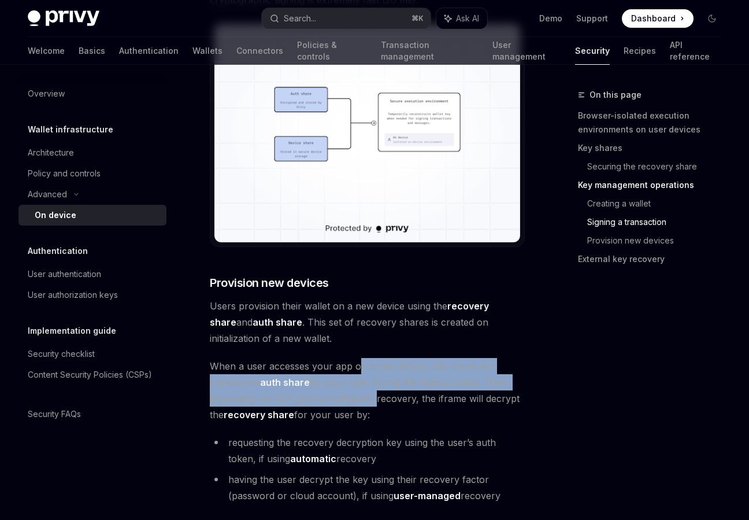
click at [373, 361] on span "When a user accesses your app on a new device, the iframe will retrieve the aut…" at bounding box center [367, 390] width 315 height 65
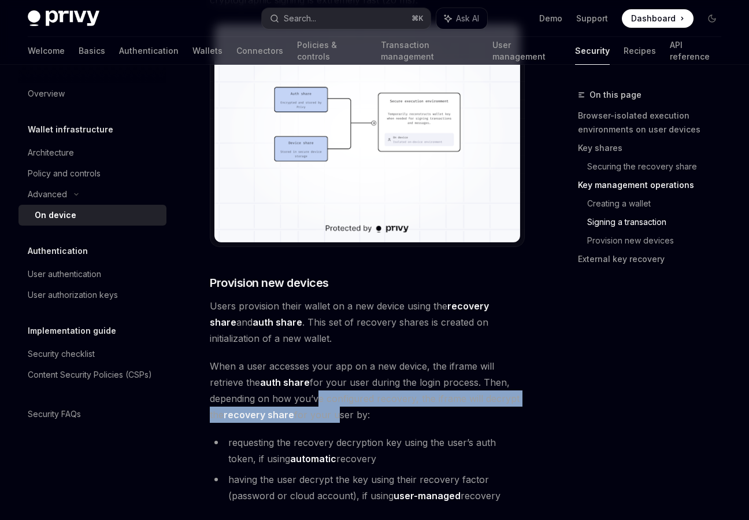
drag, startPoint x: 330, startPoint y: 366, endPoint x: 345, endPoint y: 377, distance: 18.8
click at [339, 380] on span "When a user accesses your app on a new device, the iframe will retrieve the aut…" at bounding box center [367, 390] width 315 height 65
click at [345, 377] on span "When a user accesses your app on a new device, the iframe will retrieve the aut…" at bounding box center [367, 390] width 315 height 65
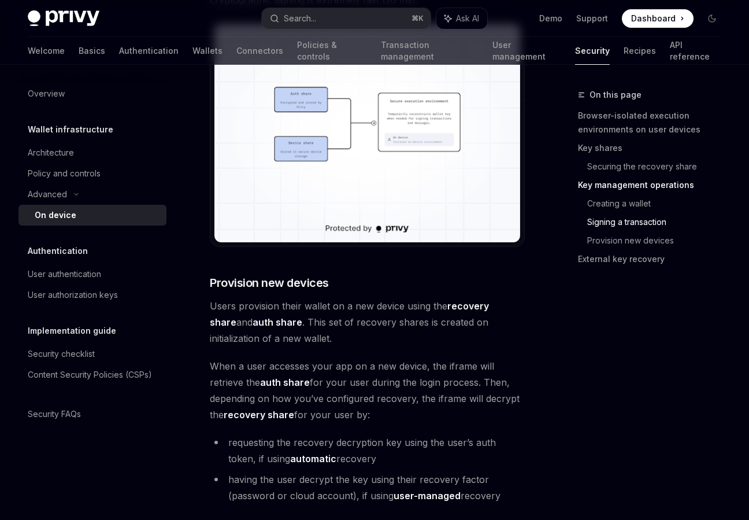
scroll to position [2700, 0]
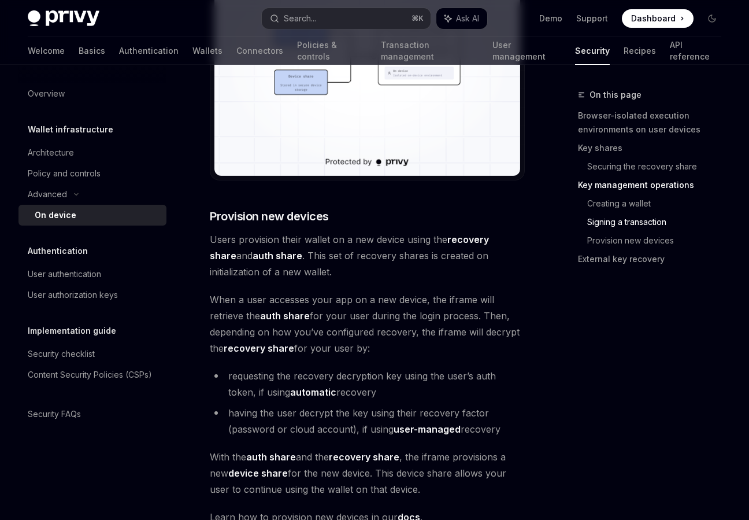
drag, startPoint x: 368, startPoint y: 347, endPoint x: 356, endPoint y: 362, distance: 19.3
click at [356, 368] on li "requesting the recovery decryption key using the user’s auth token, if using au…" at bounding box center [367, 384] width 315 height 32
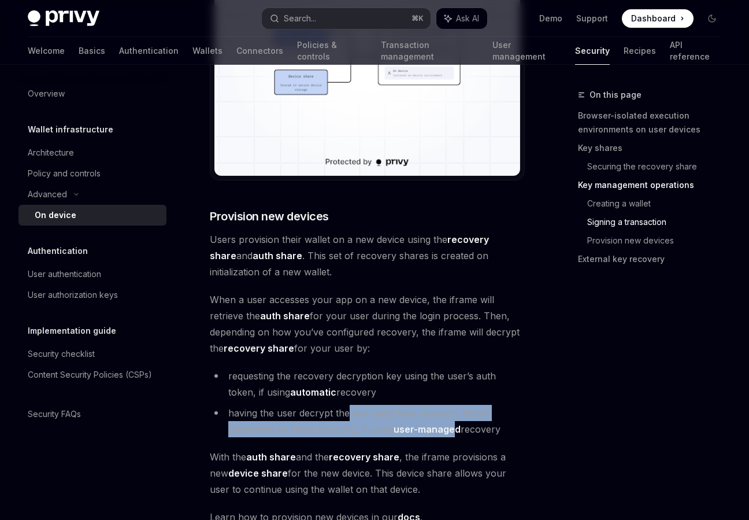
drag, startPoint x: 349, startPoint y: 375, endPoint x: 468, endPoint y: 401, distance: 121.9
click at [465, 405] on li "having the user decrypt the key using their recovery factor (password or cloud …" at bounding box center [367, 421] width 315 height 32
click at [468, 405] on li "having the user decrypt the key using their recovery factor (password or cloud …" at bounding box center [367, 421] width 315 height 32
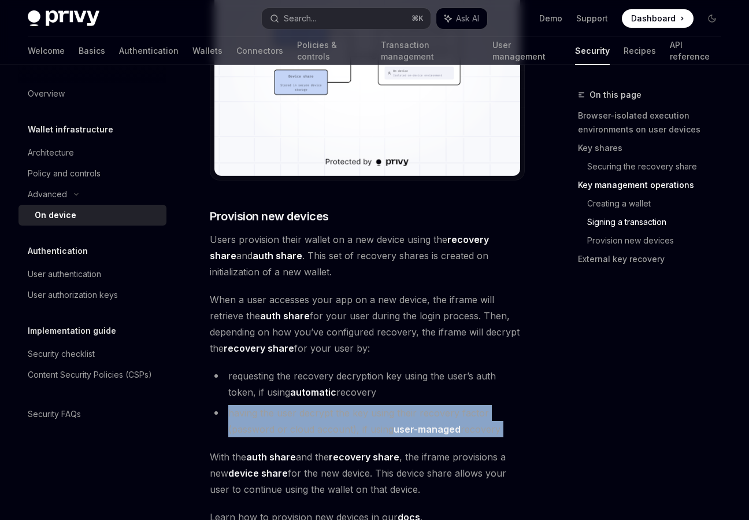
click at [394, 423] on strong "user-managed" at bounding box center [427, 429] width 67 height 12
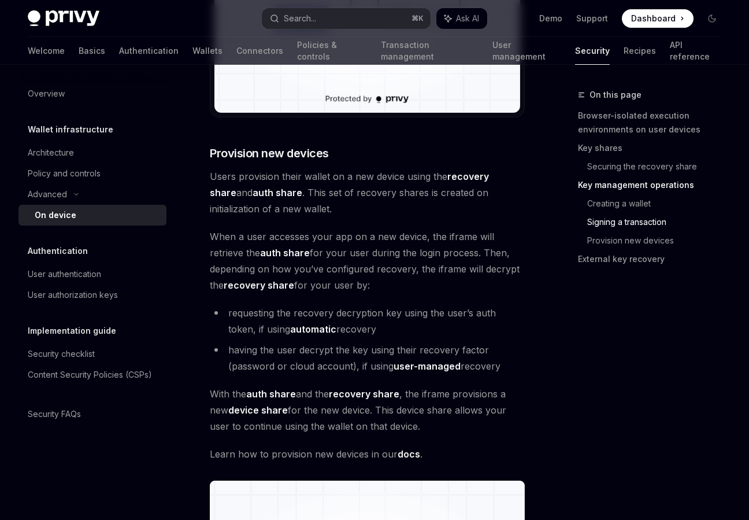
scroll to position [2798, 0]
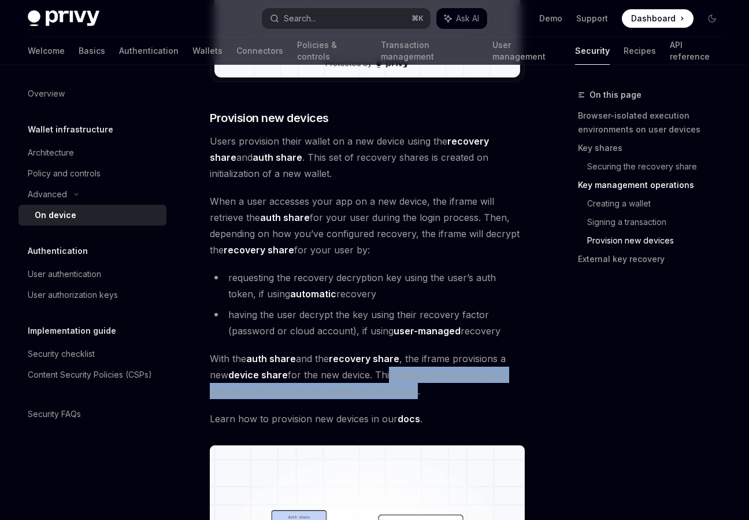
drag, startPoint x: 387, startPoint y: 345, endPoint x: 421, endPoint y: 353, distance: 34.6
click at [412, 354] on span "With the auth share and the recovery share , the iframe provisions a new device…" at bounding box center [367, 374] width 315 height 49
click at [421, 353] on span "With the auth share and the recovery share , the iframe provisions a new device…" at bounding box center [367, 374] width 315 height 49
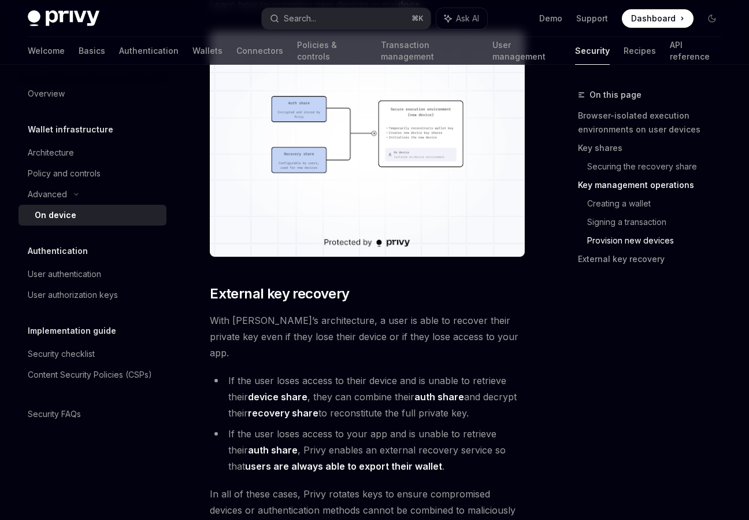
scroll to position [3211, 0]
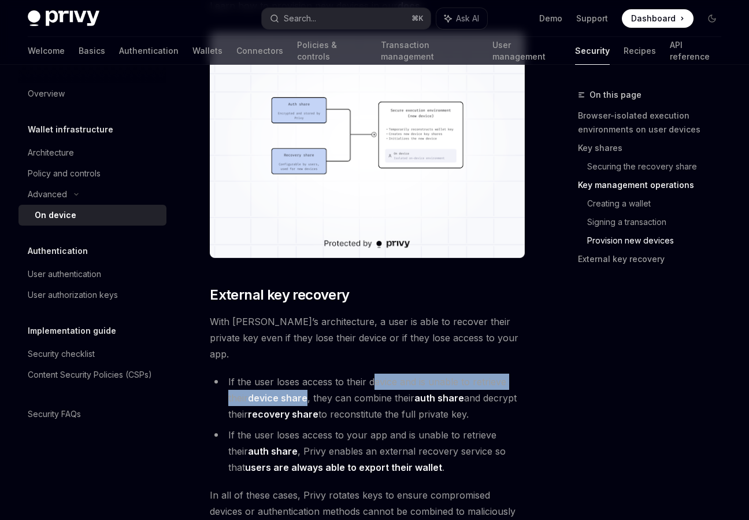
drag, startPoint x: 373, startPoint y: 335, endPoint x: 312, endPoint y: 351, distance: 63.5
click at [312, 373] on li "If the user loses access to their device and is unable to retrieve their device…" at bounding box center [367, 397] width 315 height 49
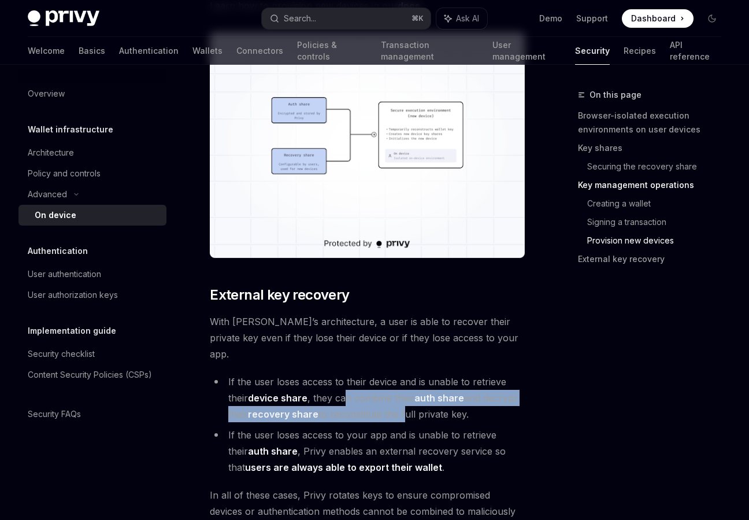
drag, startPoint x: 343, startPoint y: 354, endPoint x: 412, endPoint y: 371, distance: 70.2
click at [411, 373] on li "If the user loses access to their device and is unable to retrieve their device…" at bounding box center [367, 397] width 315 height 49
click at [412, 373] on li "If the user loses access to their device and is unable to retrieve their device…" at bounding box center [367, 397] width 315 height 49
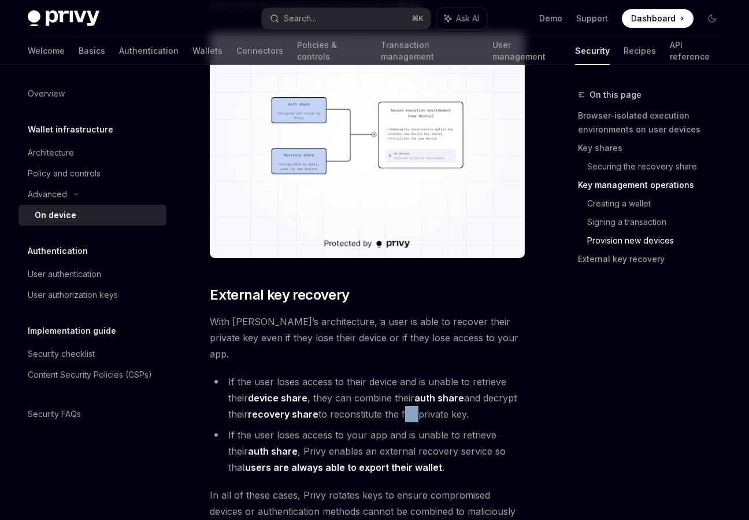
click at [412, 373] on li "If the user loses access to their device and is unable to retrieve their device…" at bounding box center [367, 397] width 315 height 49
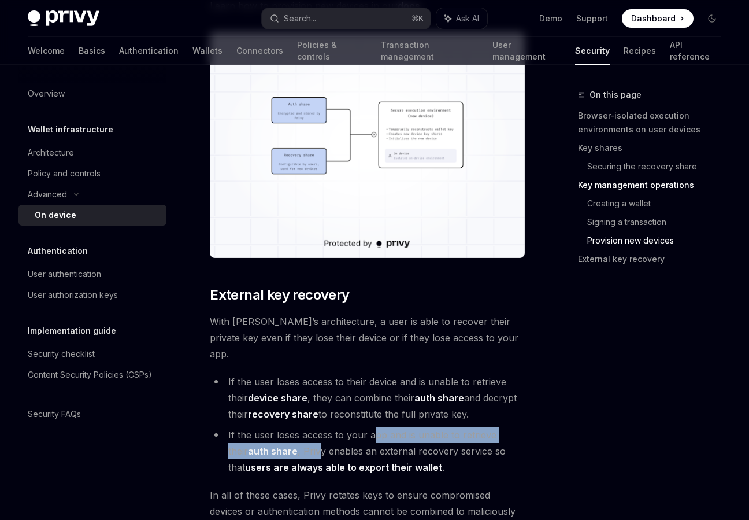
drag, startPoint x: 375, startPoint y: 382, endPoint x: 297, endPoint y: 408, distance: 82.3
click at [297, 427] on li "If the user loses access to your app and is unable to retrieve their auth share…" at bounding box center [367, 451] width 315 height 49
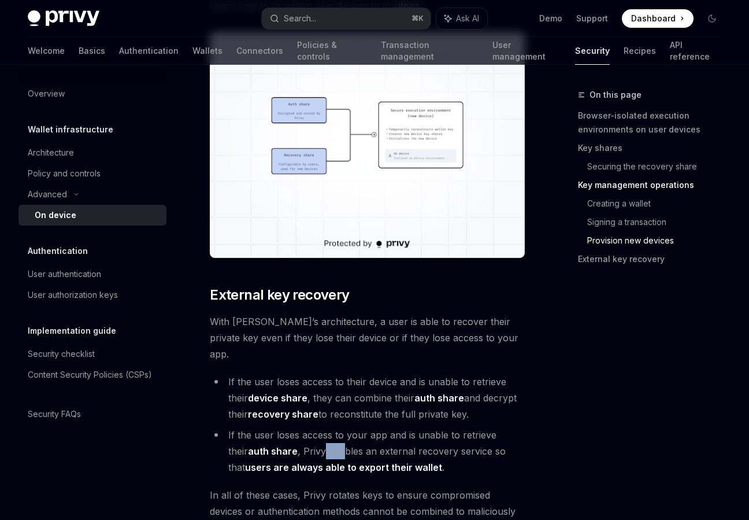
drag, startPoint x: 302, startPoint y: 405, endPoint x: 322, endPoint y: 401, distance: 20.1
click at [322, 427] on li "If the user loses access to your app and is unable to retrieve their auth share…" at bounding box center [367, 451] width 315 height 49
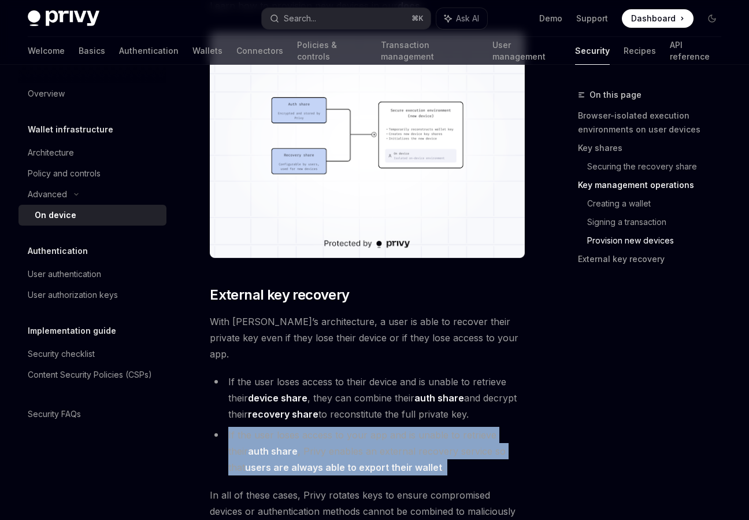
click at [360, 427] on li "If the user loses access to your app and is unable to retrieve their auth share…" at bounding box center [367, 451] width 315 height 49
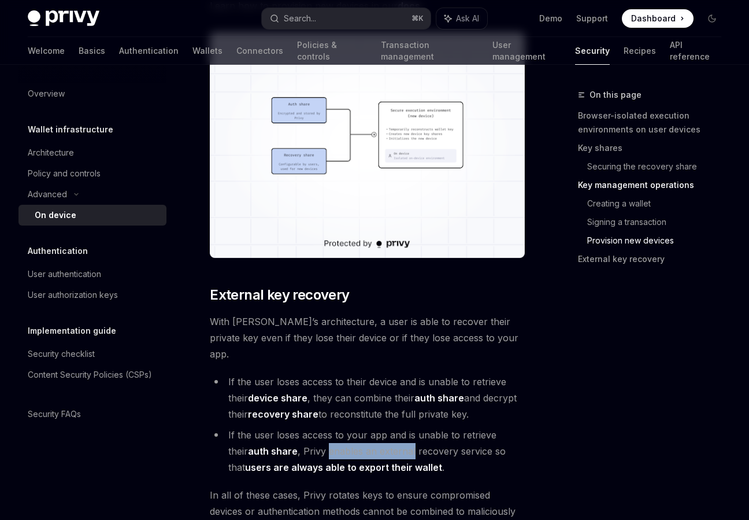
drag, startPoint x: 360, startPoint y: 402, endPoint x: 336, endPoint y: 410, distance: 25.0
click at [336, 427] on li "If the user loses access to your app and is unable to retrieve their auth share…" at bounding box center [367, 451] width 315 height 49
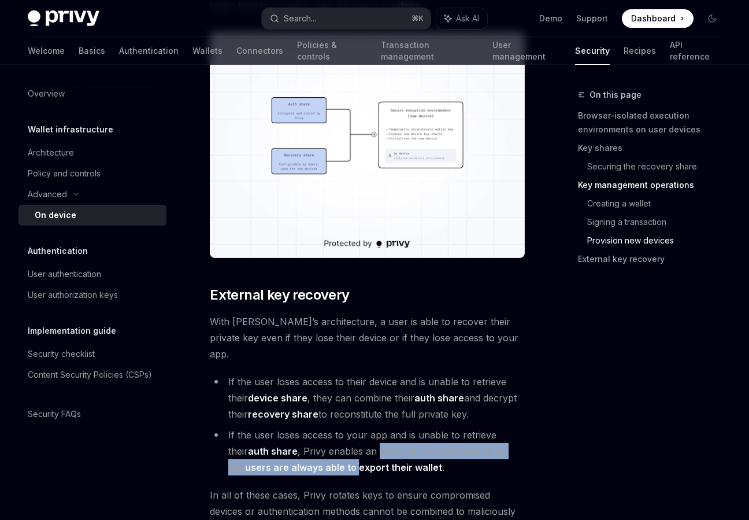
click at [336, 427] on li "If the user loses access to your app and is unable to retrieve their auth share…" at bounding box center [367, 451] width 315 height 49
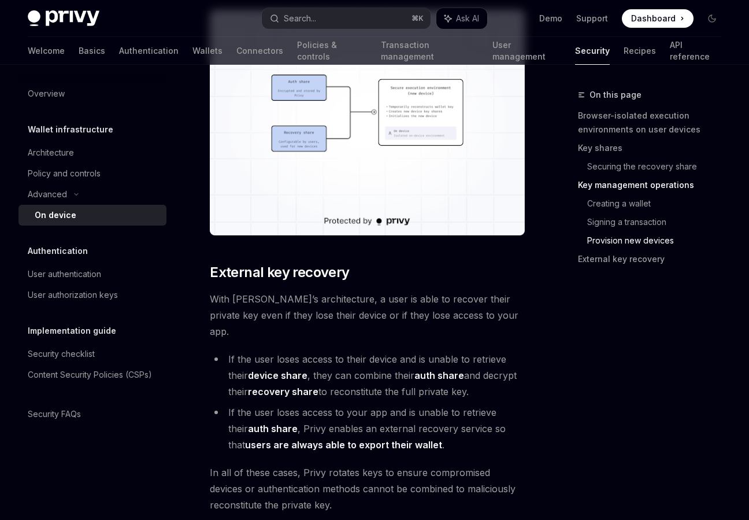
scroll to position [3235, 0]
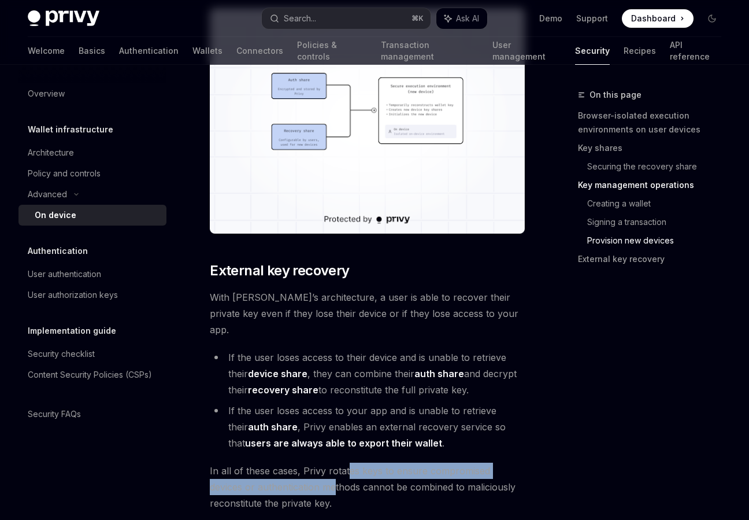
drag, startPoint x: 347, startPoint y: 428, endPoint x: 300, endPoint y: 440, distance: 48.5
click at [300, 462] on span "In all of these cases, Privy rotates keys to ensure compromised devices or auth…" at bounding box center [367, 486] width 315 height 49
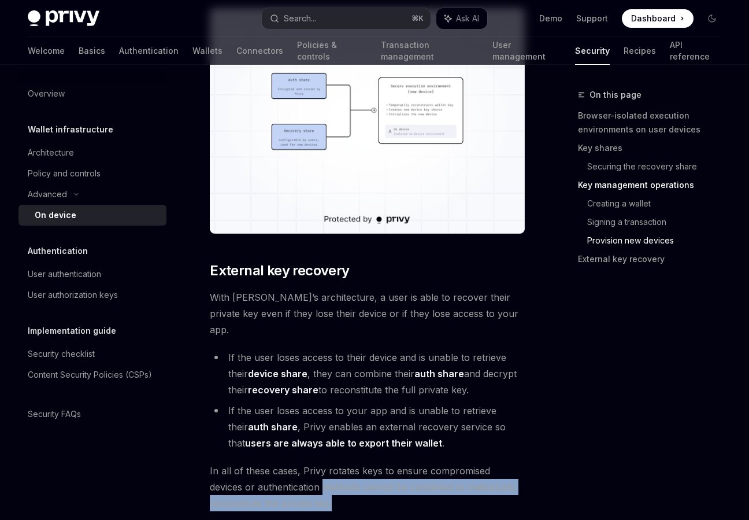
drag, startPoint x: 300, startPoint y: 440, endPoint x: 335, endPoint y: 453, distance: 36.9
click at [334, 462] on span "In all of these cases, Privy rotates keys to ensure compromised devices or auth…" at bounding box center [367, 486] width 315 height 49
click at [335, 462] on span "In all of these cases, Privy rotates keys to ensure compromised devices or auth…" at bounding box center [367, 486] width 315 height 49
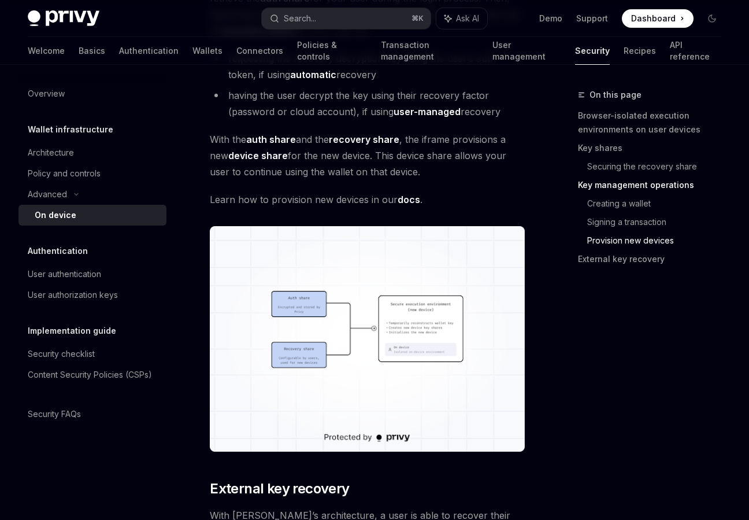
scroll to position [3015, 0]
